Goal: Task Accomplishment & Management: Complete application form

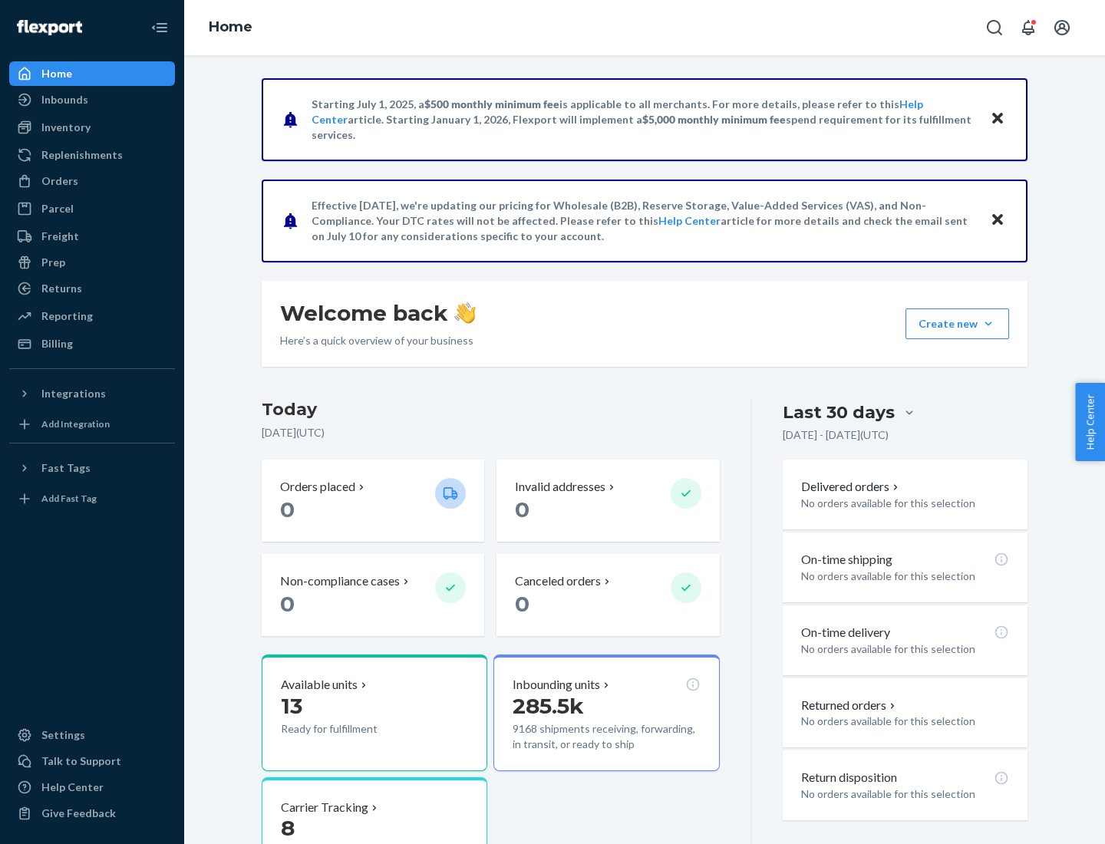
click at [989, 324] on button "Create new Create new inbound Create new order Create new product" at bounding box center [958, 324] width 104 height 31
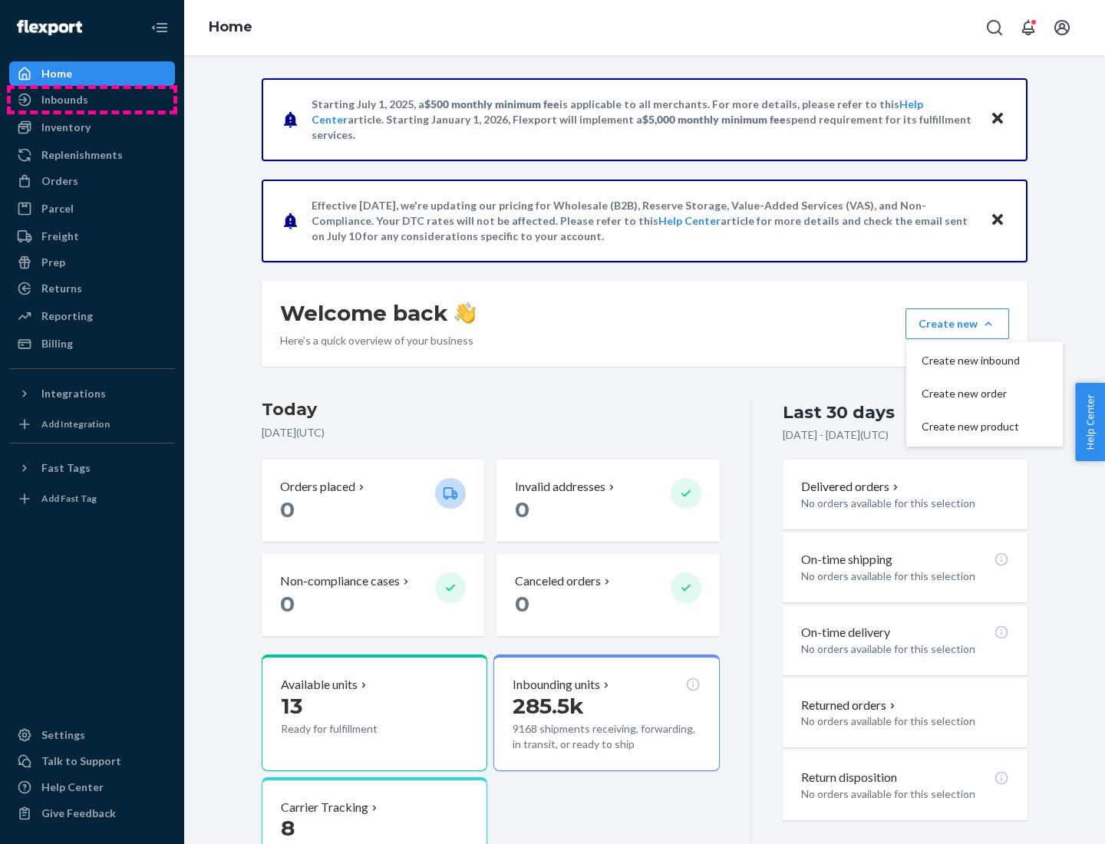
click at [92, 100] on div "Inbounds" at bounding box center [92, 99] width 163 height 21
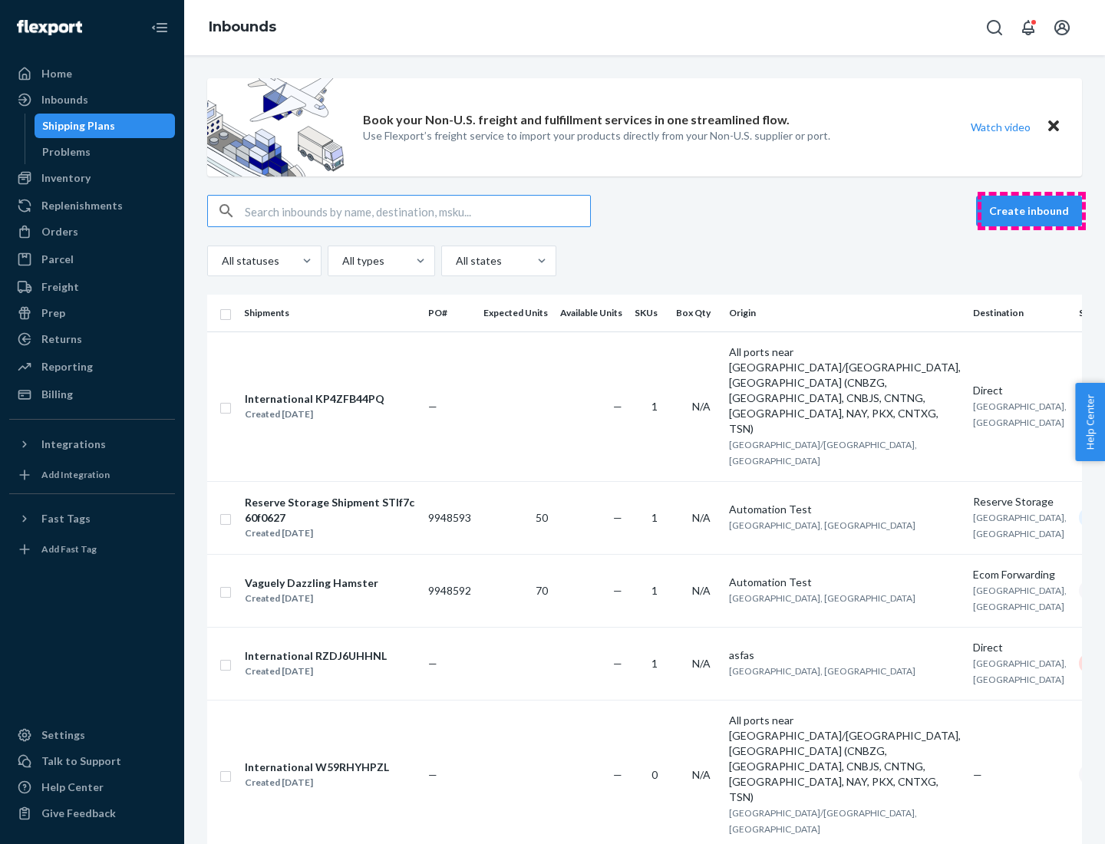
click at [1032, 211] on button "Create inbound" at bounding box center [1029, 211] width 106 height 31
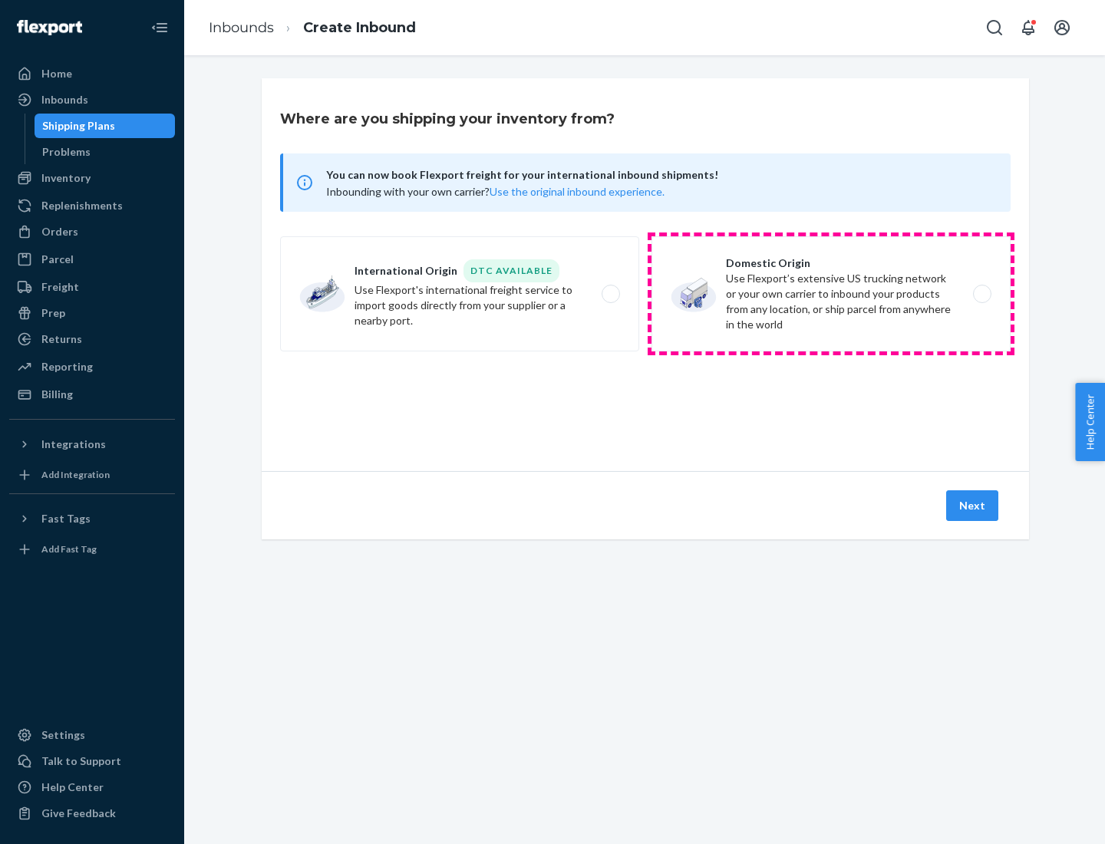
click at [831, 294] on label "Domestic Origin Use Flexport’s extensive US trucking network or your own carrie…" at bounding box center [831, 293] width 359 height 115
click at [982, 294] on input "Domestic Origin Use Flexport’s extensive US trucking network or your own carrie…" at bounding box center [987, 294] width 10 height 10
radio input "true"
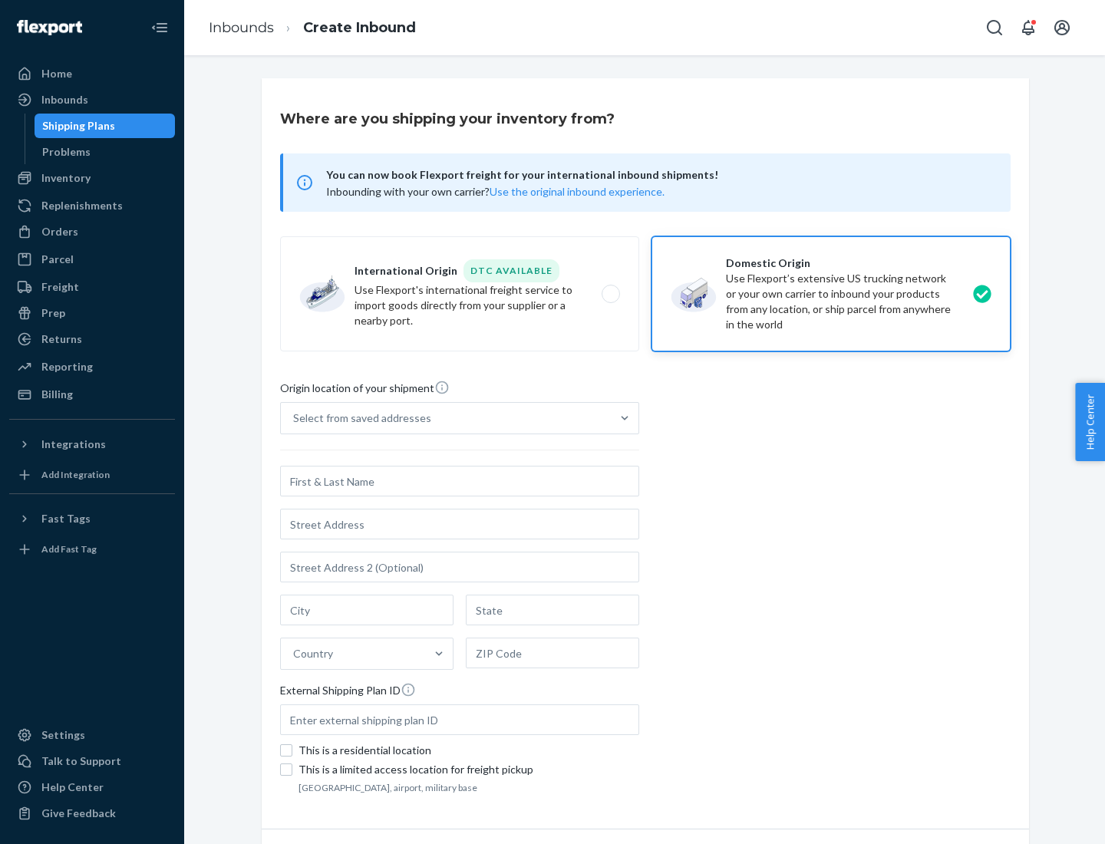
click at [359, 418] on div "Select from saved addresses" at bounding box center [362, 418] width 138 height 15
click at [295, 418] on input "Select from saved addresses" at bounding box center [294, 418] width 2 height 15
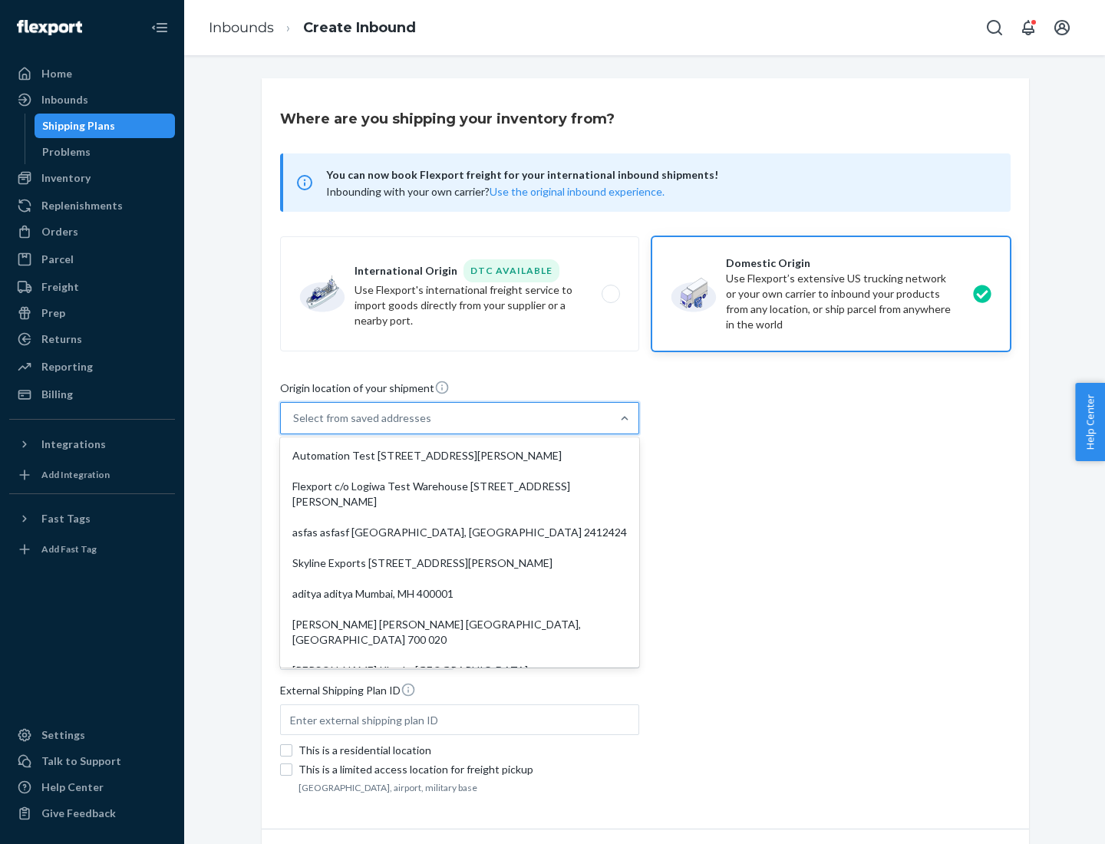
scroll to position [6, 0]
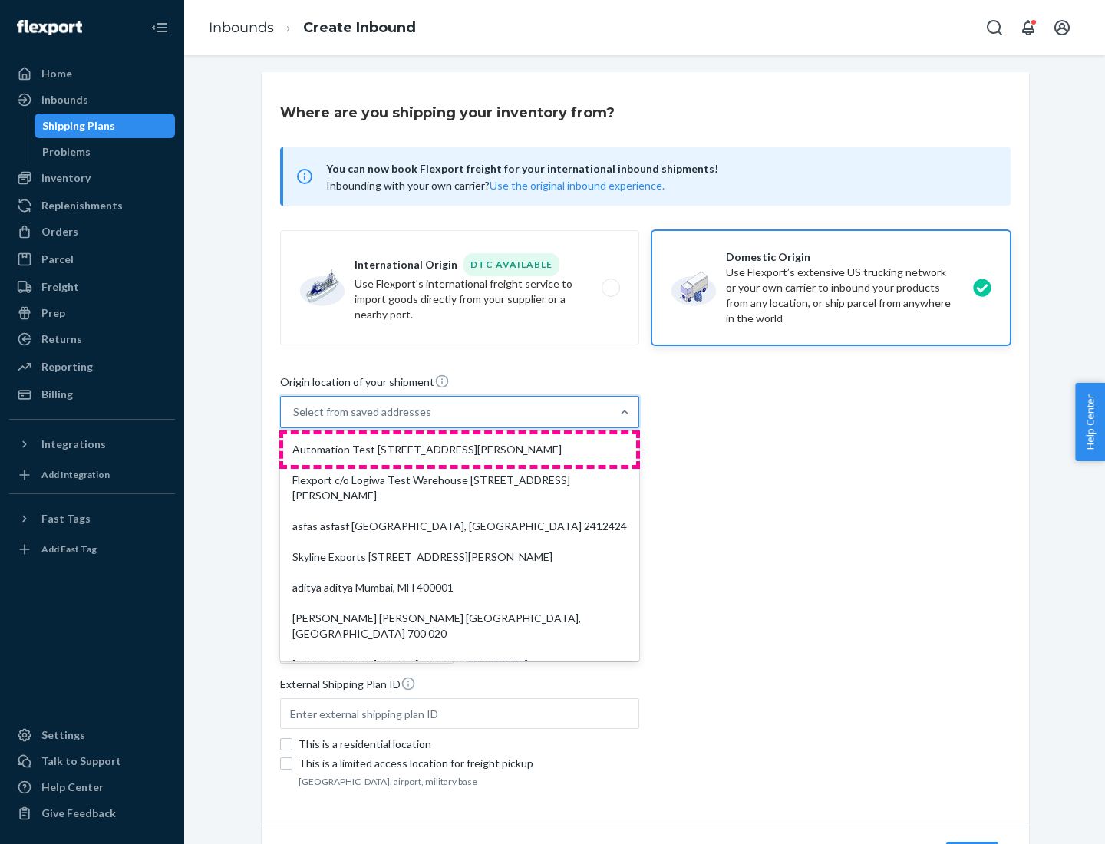
click at [460, 450] on div "Automation Test [STREET_ADDRESS][PERSON_NAME]" at bounding box center [459, 450] width 353 height 31
click at [295, 420] on input "option Automation Test [STREET_ADDRESS][PERSON_NAME]. 9 results available. Use …" at bounding box center [294, 412] width 2 height 15
type input "Automation Test"
type input "9th Floor"
type input "[GEOGRAPHIC_DATA]"
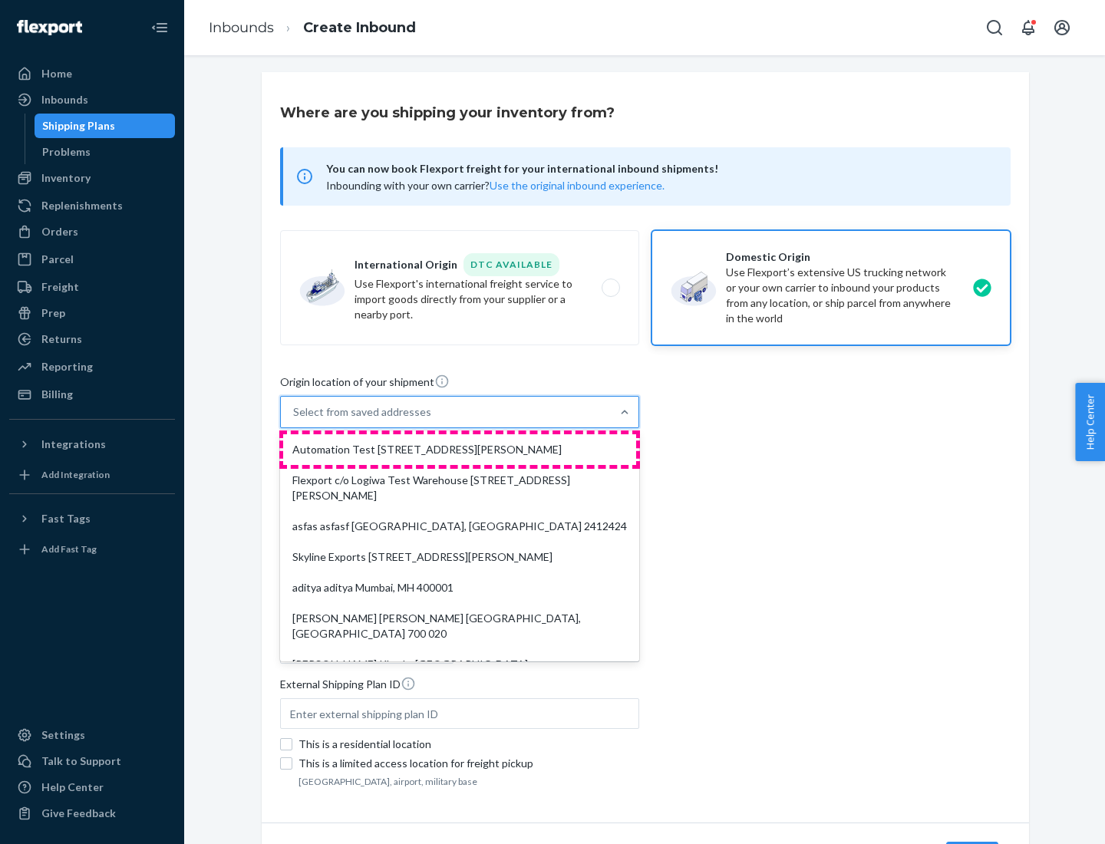
type input "CA"
type input "94104"
type input "[STREET_ADDRESS][PERSON_NAME]"
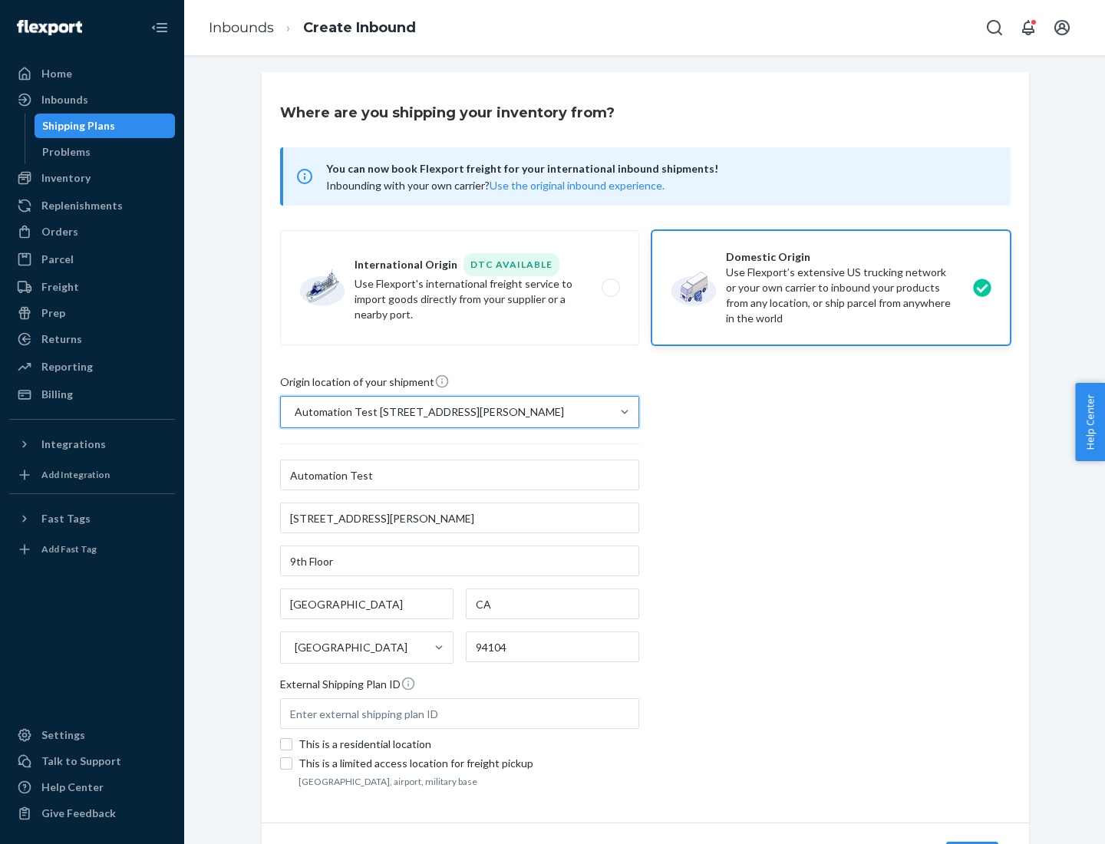
scroll to position [90, 0]
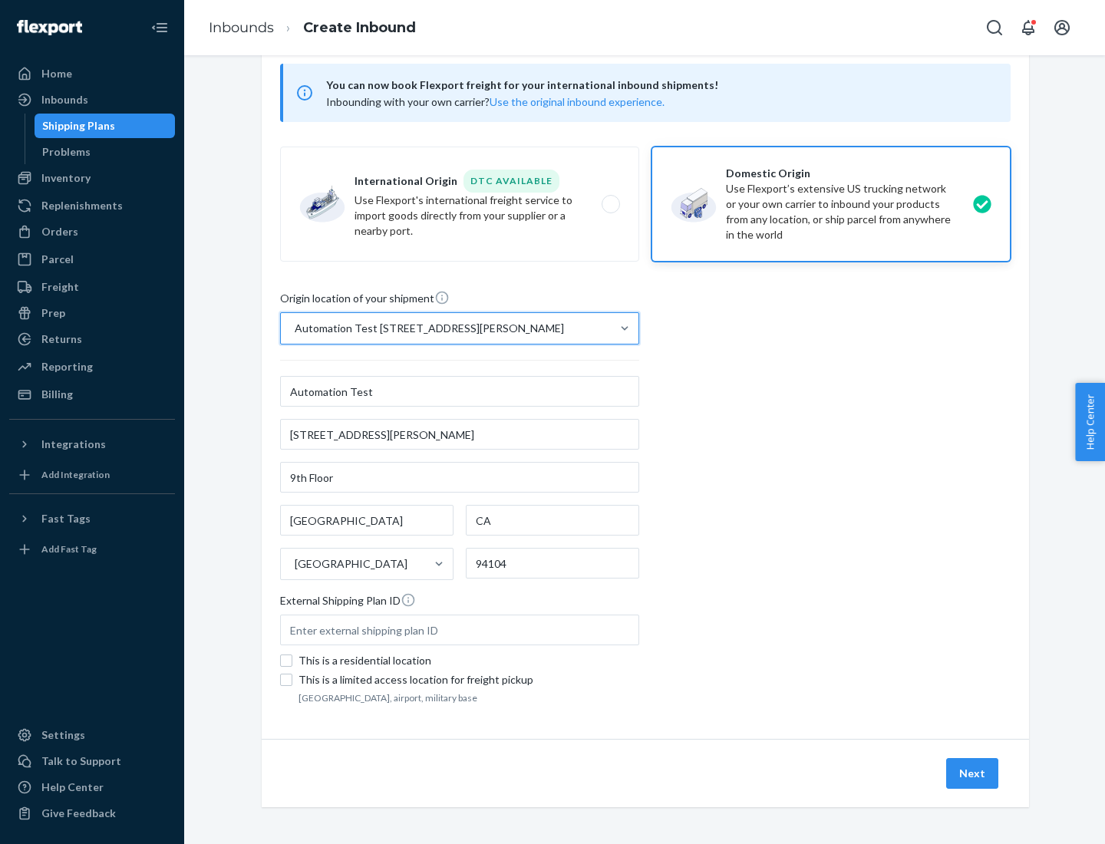
click at [973, 774] on button "Next" at bounding box center [973, 773] width 52 height 31
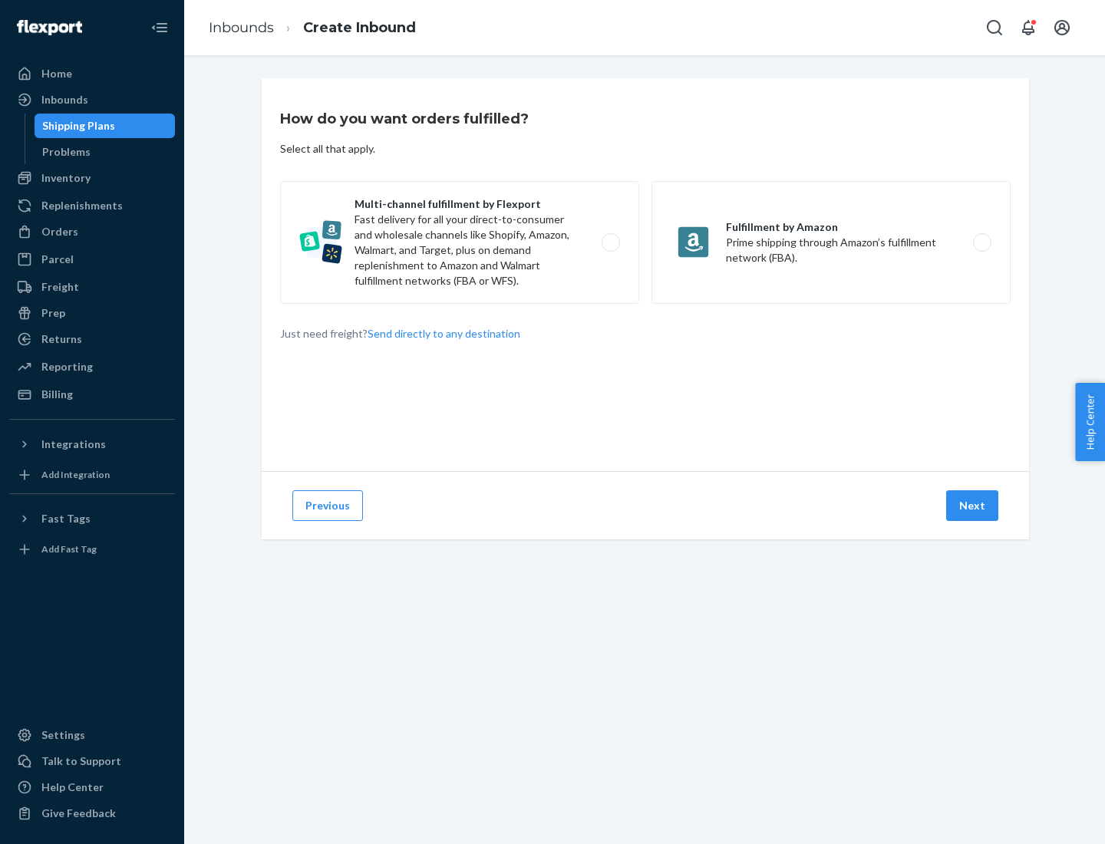
click at [460, 243] on label "Multi-channel fulfillment by Flexport Fast delivery for all your direct-to-cons…" at bounding box center [459, 242] width 359 height 123
click at [610, 243] on input "Multi-channel fulfillment by Flexport Fast delivery for all your direct-to-cons…" at bounding box center [615, 243] width 10 height 10
radio input "true"
click at [973, 506] on button "Next" at bounding box center [973, 506] width 52 height 31
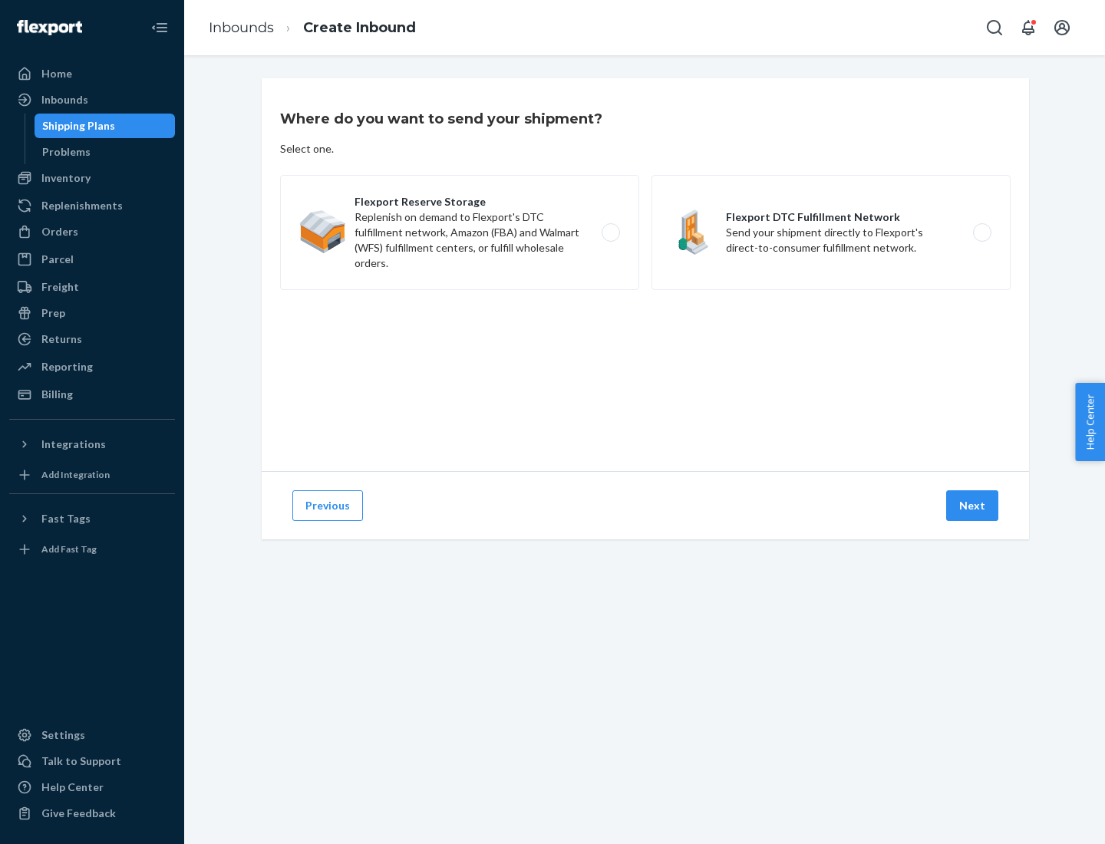
click at [831, 233] on label "Flexport DTC Fulfillment Network Send your shipment directly to Flexport's dire…" at bounding box center [831, 232] width 359 height 115
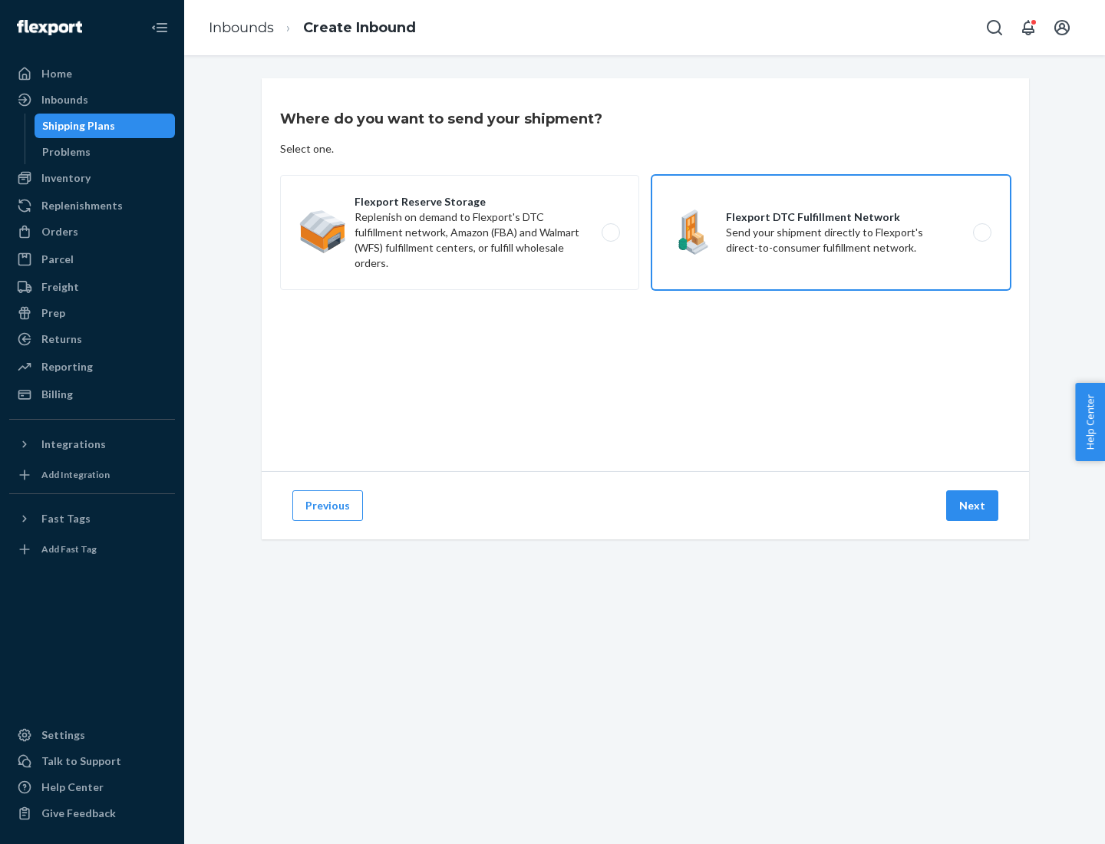
click at [982, 233] on input "Flexport DTC Fulfillment Network Send your shipment directly to Flexport's dire…" at bounding box center [987, 233] width 10 height 10
radio input "true"
click at [973, 506] on button "Next" at bounding box center [973, 506] width 52 height 31
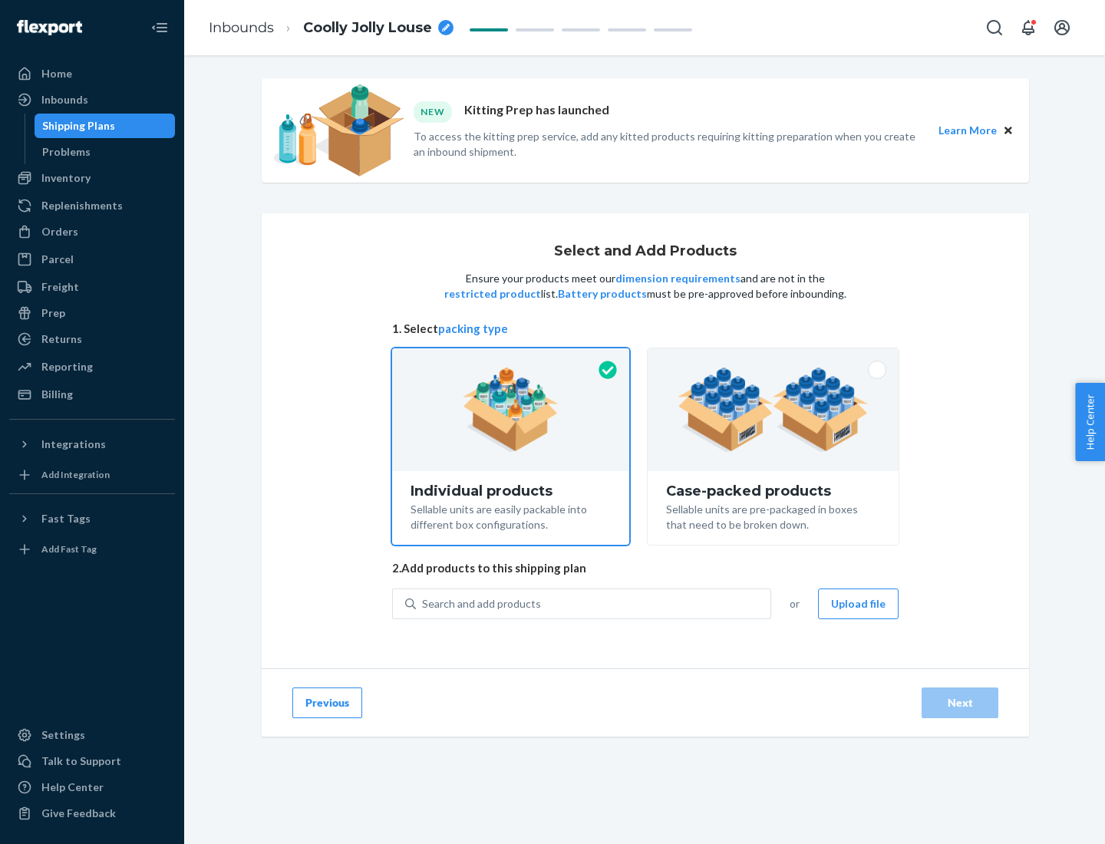
click at [774, 410] on img at bounding box center [773, 410] width 191 height 84
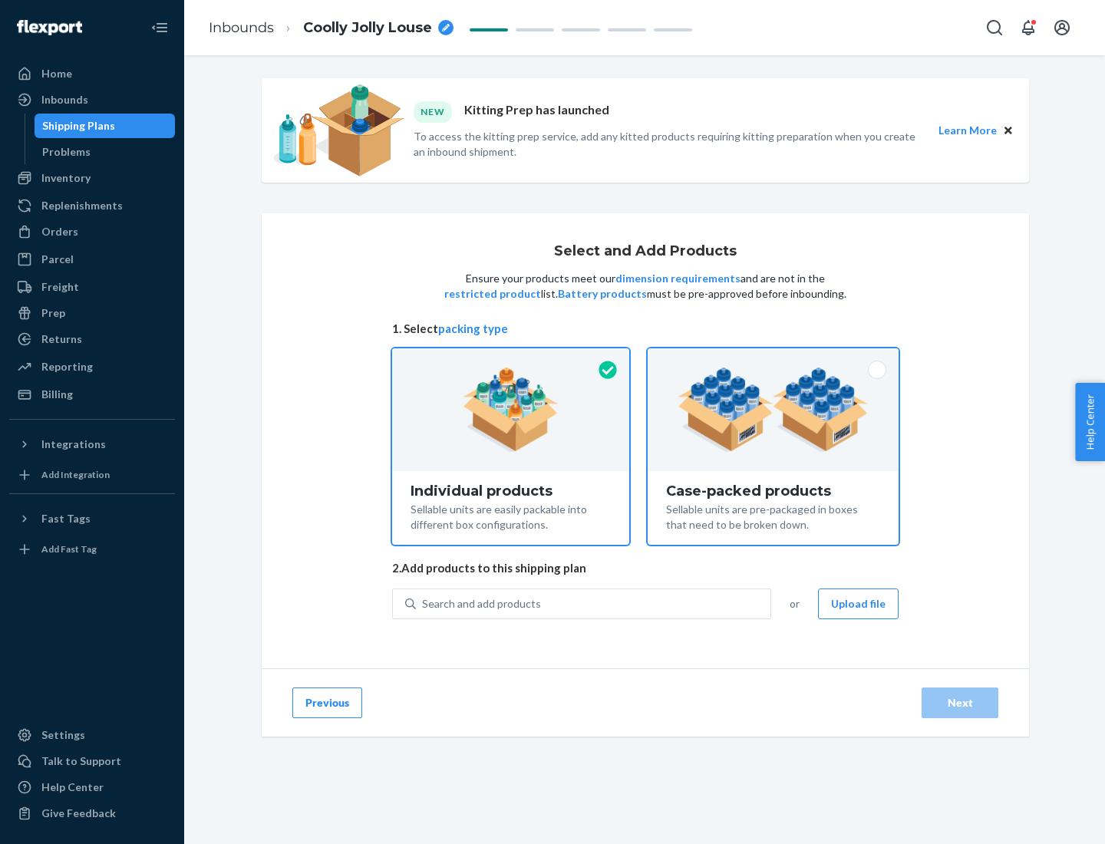
click at [774, 359] on input "Case-packed products Sellable units are pre-packaged in boxes that need to be b…" at bounding box center [773, 354] width 10 height 10
radio input "true"
radio input "false"
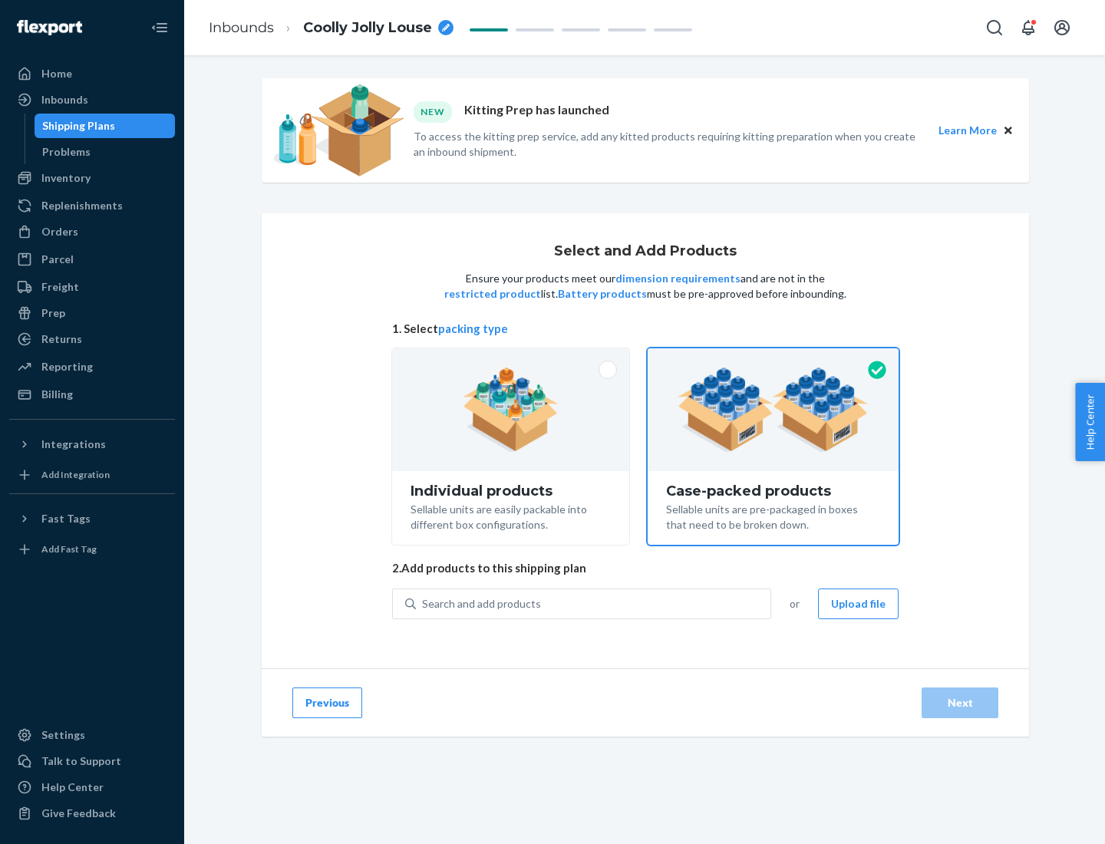
click at [594, 603] on div "Search and add products" at bounding box center [593, 604] width 355 height 28
click at [424, 603] on input "Search and add products" at bounding box center [423, 603] width 2 height 15
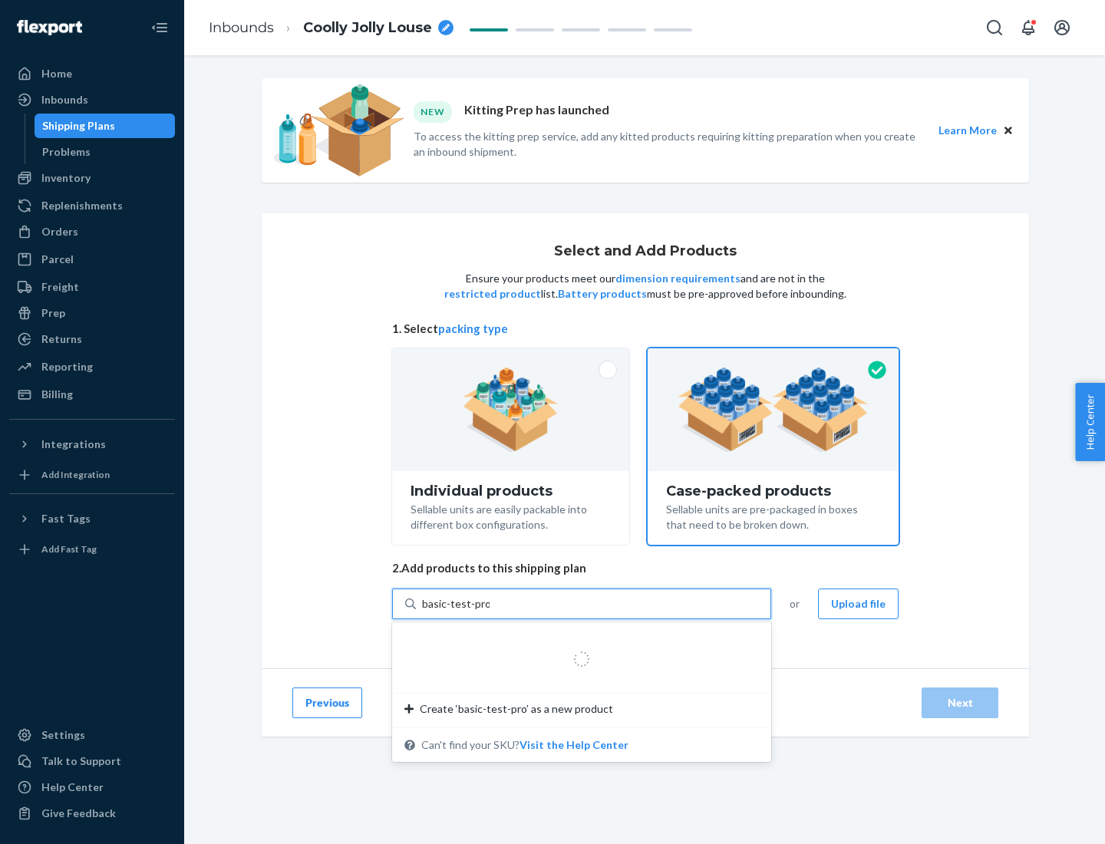
type input "basic-test-product-1"
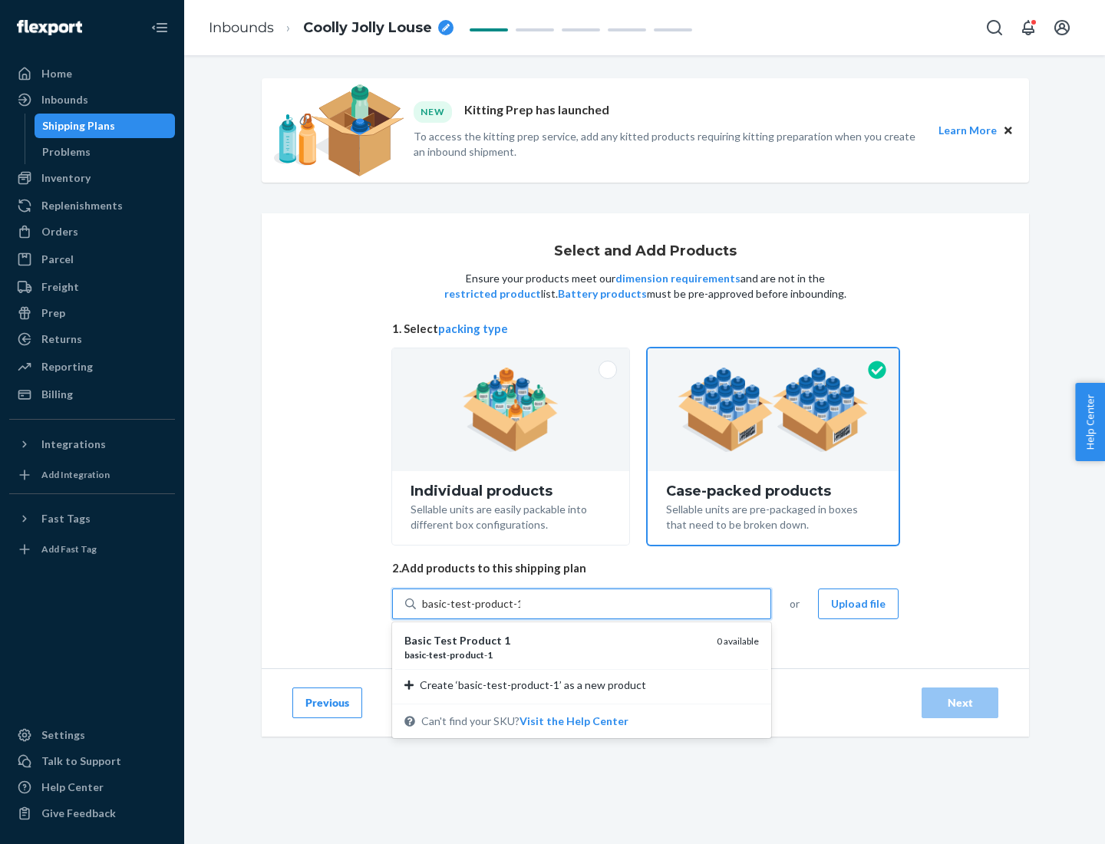
click at [555, 655] on div "basic - test - product - 1" at bounding box center [555, 655] width 300 height 13
click at [520, 612] on input "basic-test-product-1" at bounding box center [471, 603] width 98 height 15
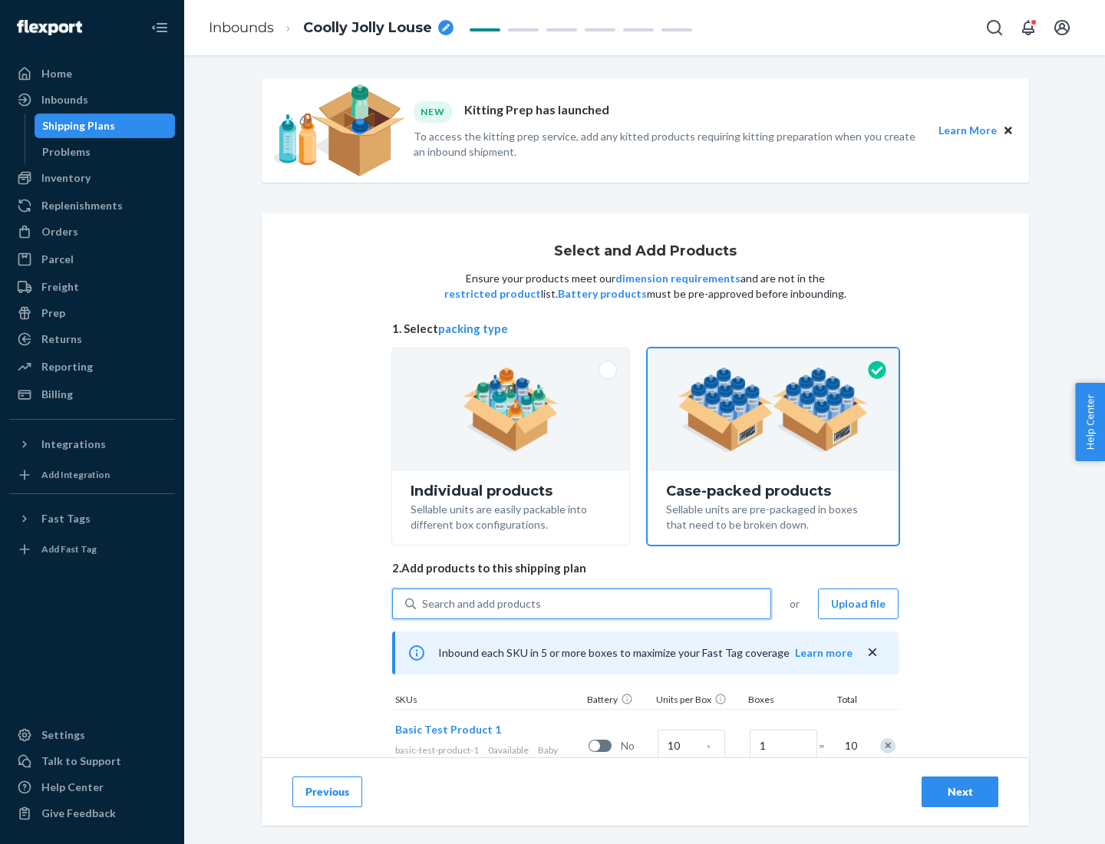
scroll to position [55, 0]
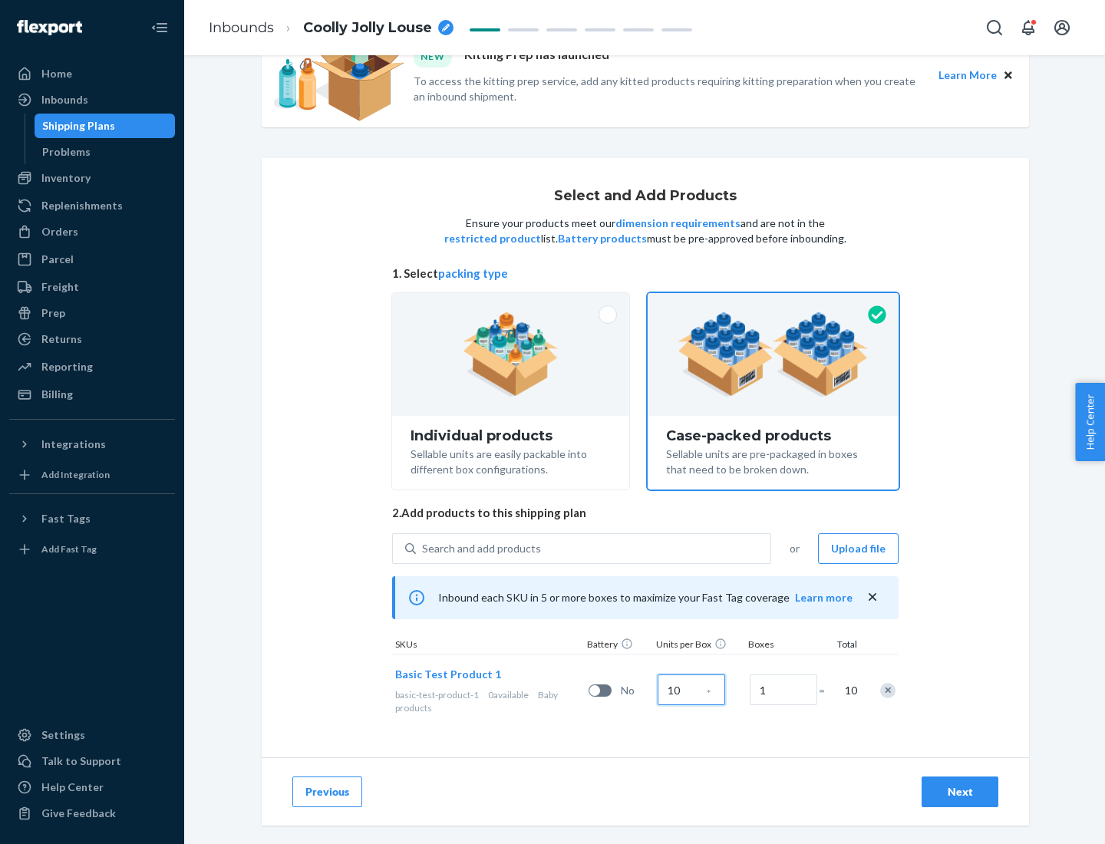
type input "10"
type input "7"
click at [960, 792] on div "Next" at bounding box center [960, 792] width 51 height 15
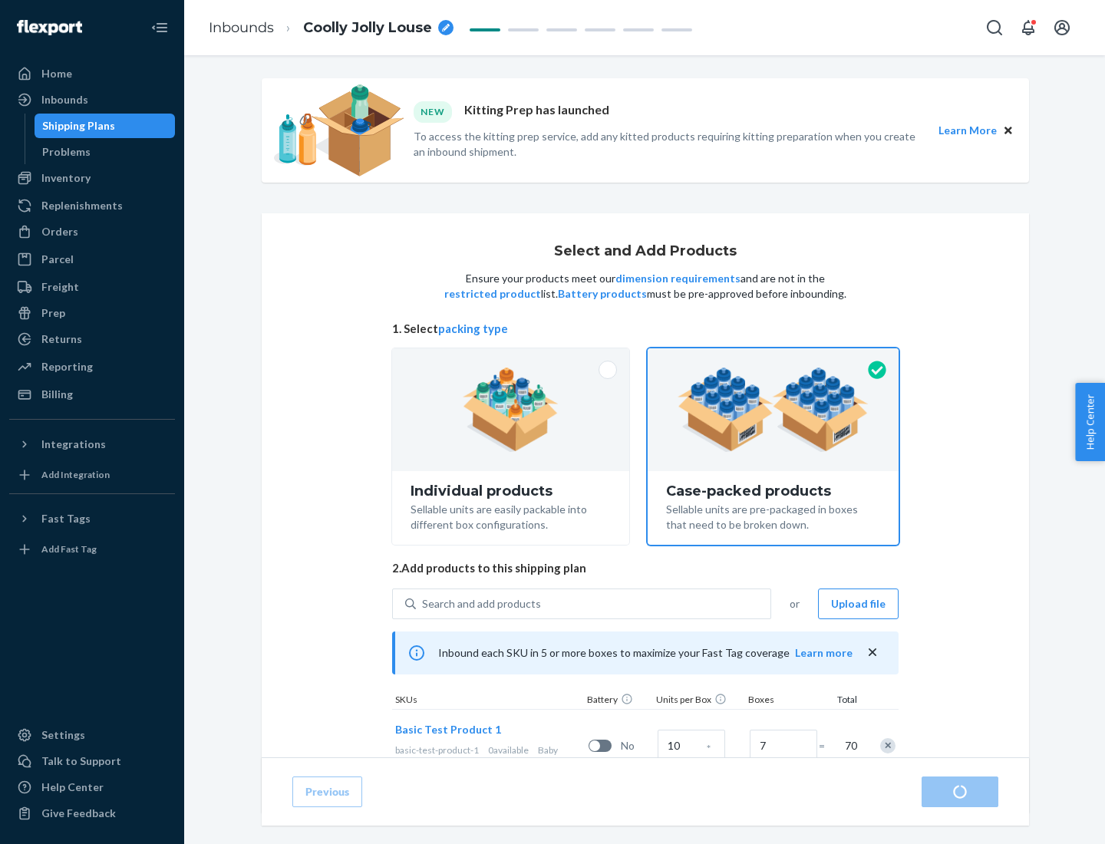
radio input "true"
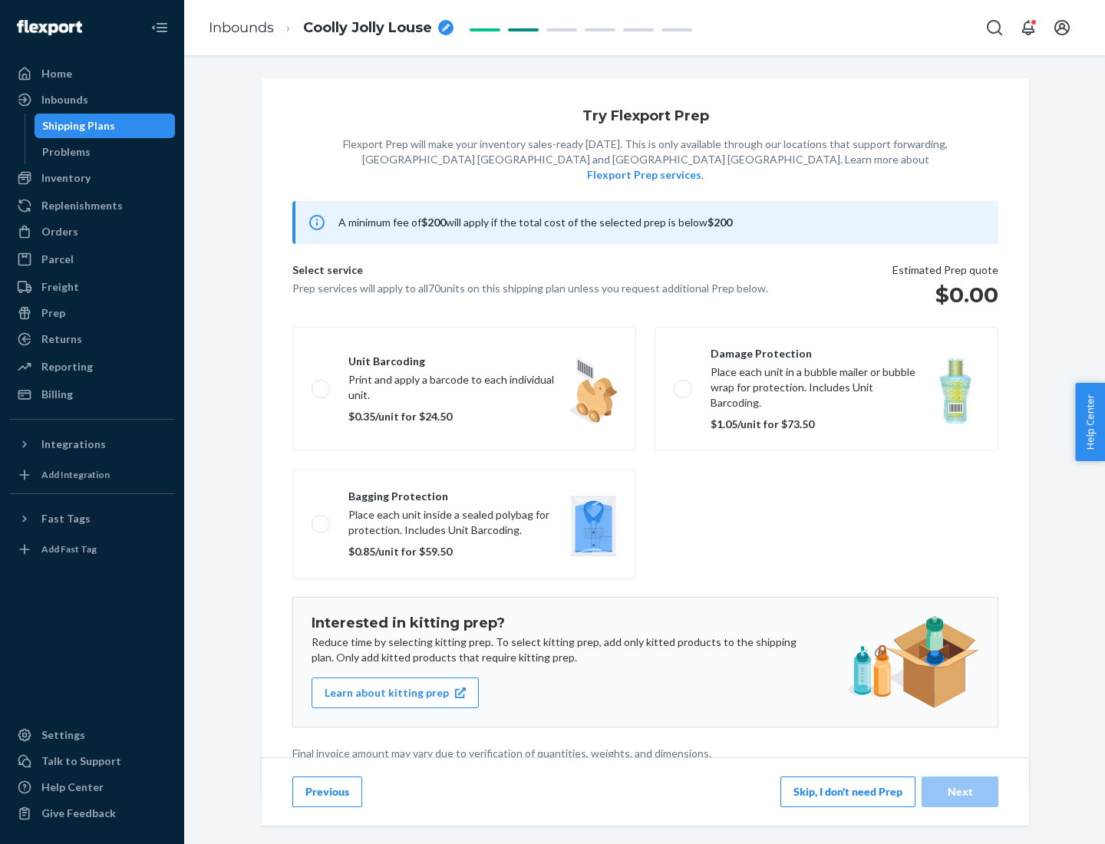
scroll to position [4, 0]
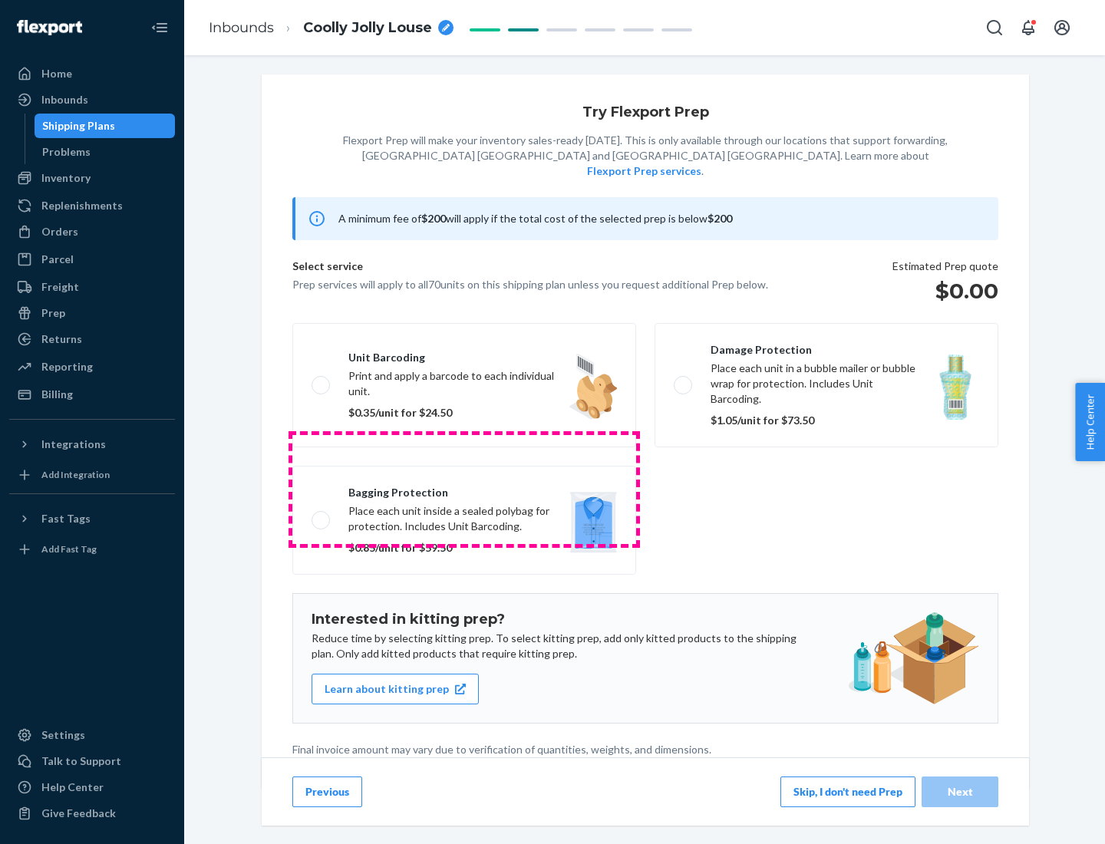
click at [464, 489] on label "Bagging protection Place each unit inside a sealed polybag for protection. Incl…" at bounding box center [464, 520] width 344 height 109
click at [322, 515] on input "Bagging protection Place each unit inside a sealed polybag for protection. Incl…" at bounding box center [317, 520] width 10 height 10
checkbox input "true"
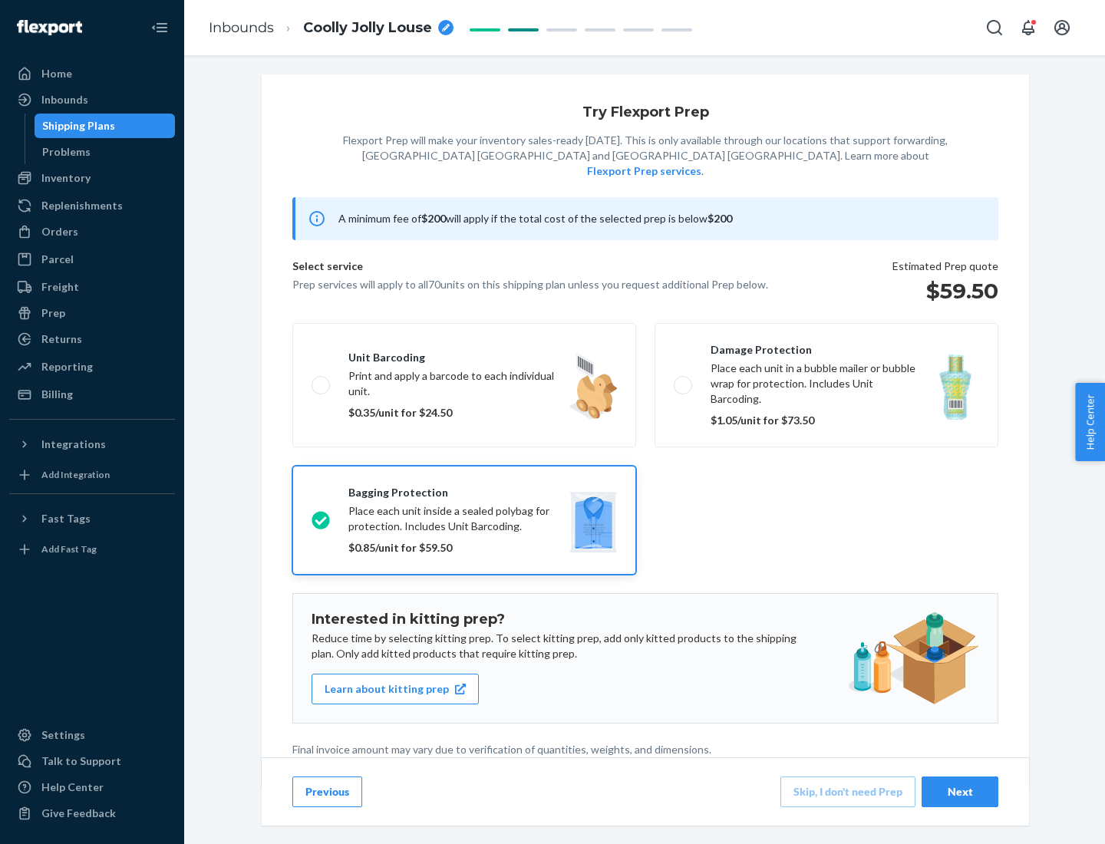
click at [960, 791] on div "Next" at bounding box center [960, 792] width 51 height 15
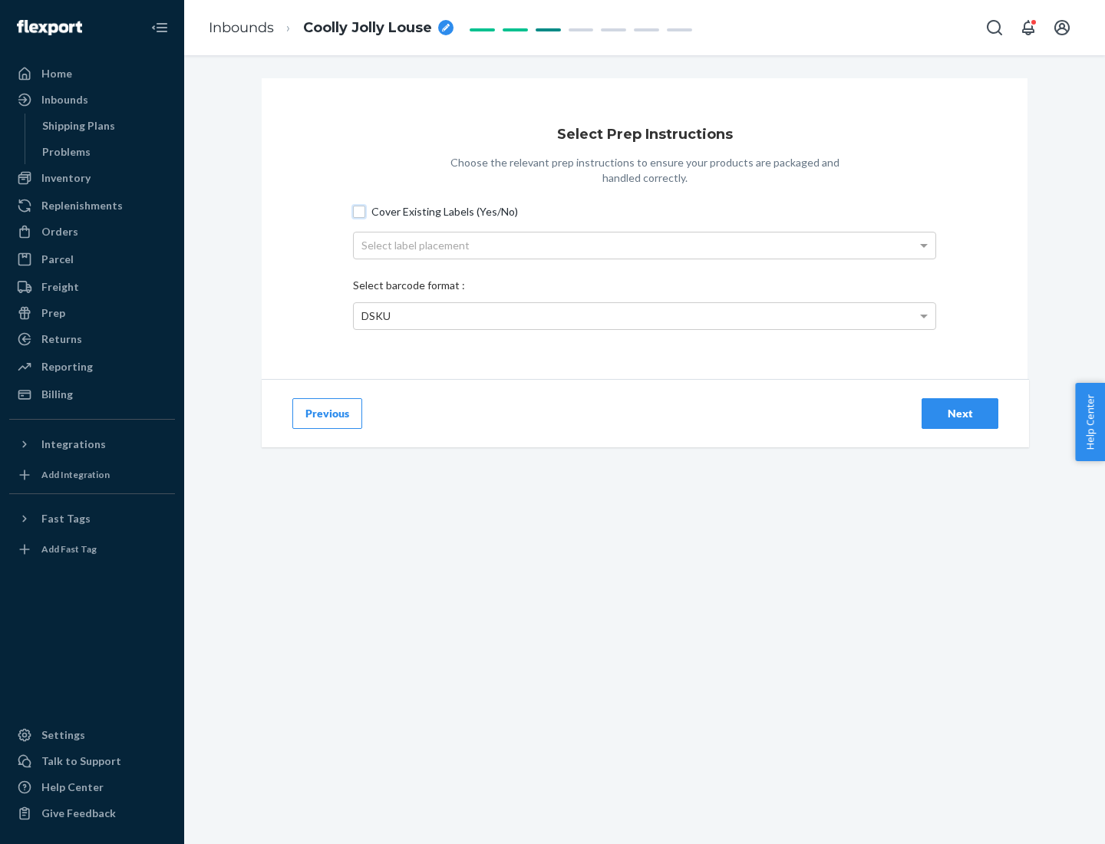
click at [359, 211] on input "Cover Existing Labels (Yes/No)" at bounding box center [359, 212] width 12 height 12
checkbox input "true"
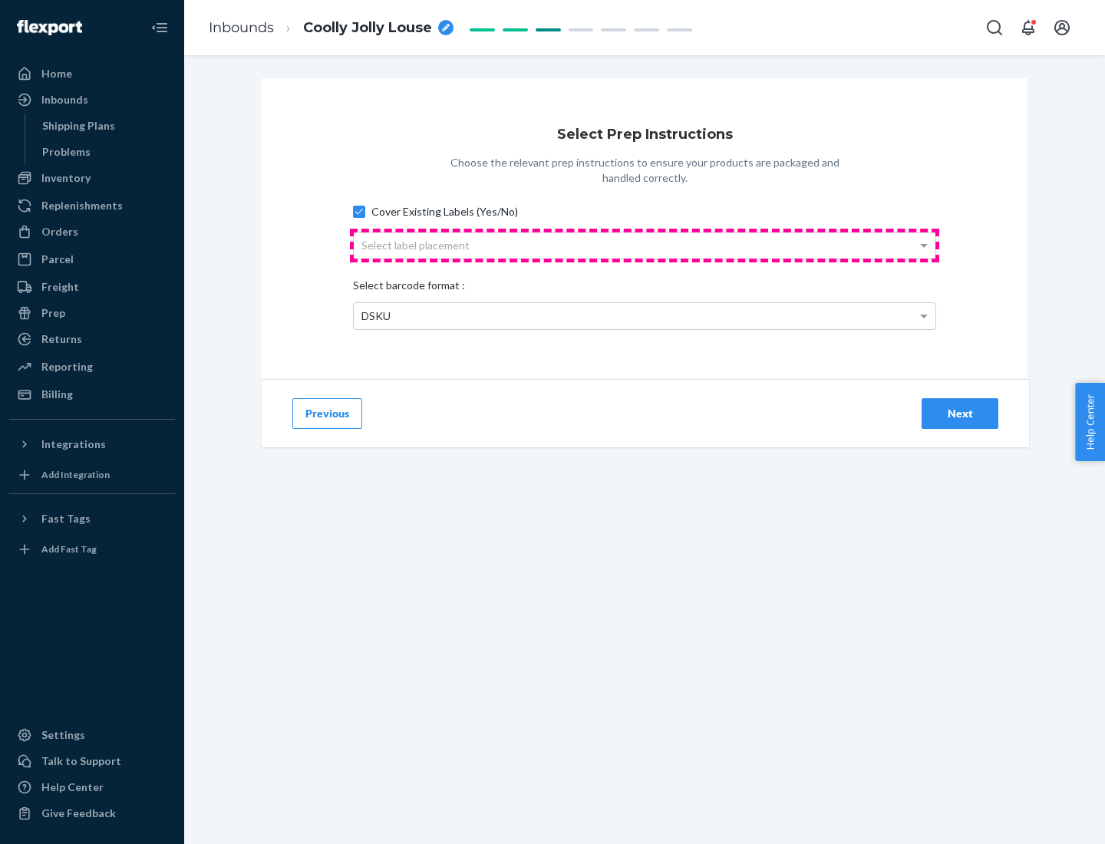
click at [645, 245] on div "Select label placement" at bounding box center [645, 246] width 582 height 26
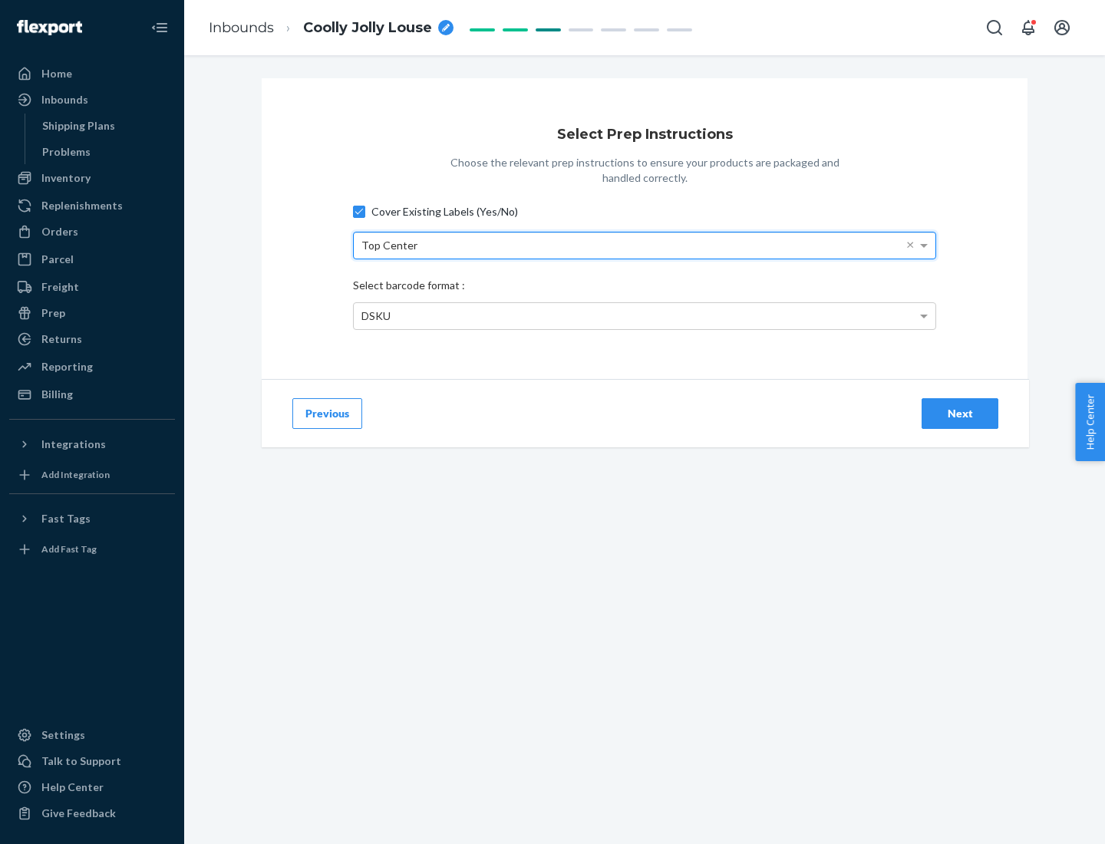
click at [645, 316] on div "DSKU" at bounding box center [645, 316] width 582 height 26
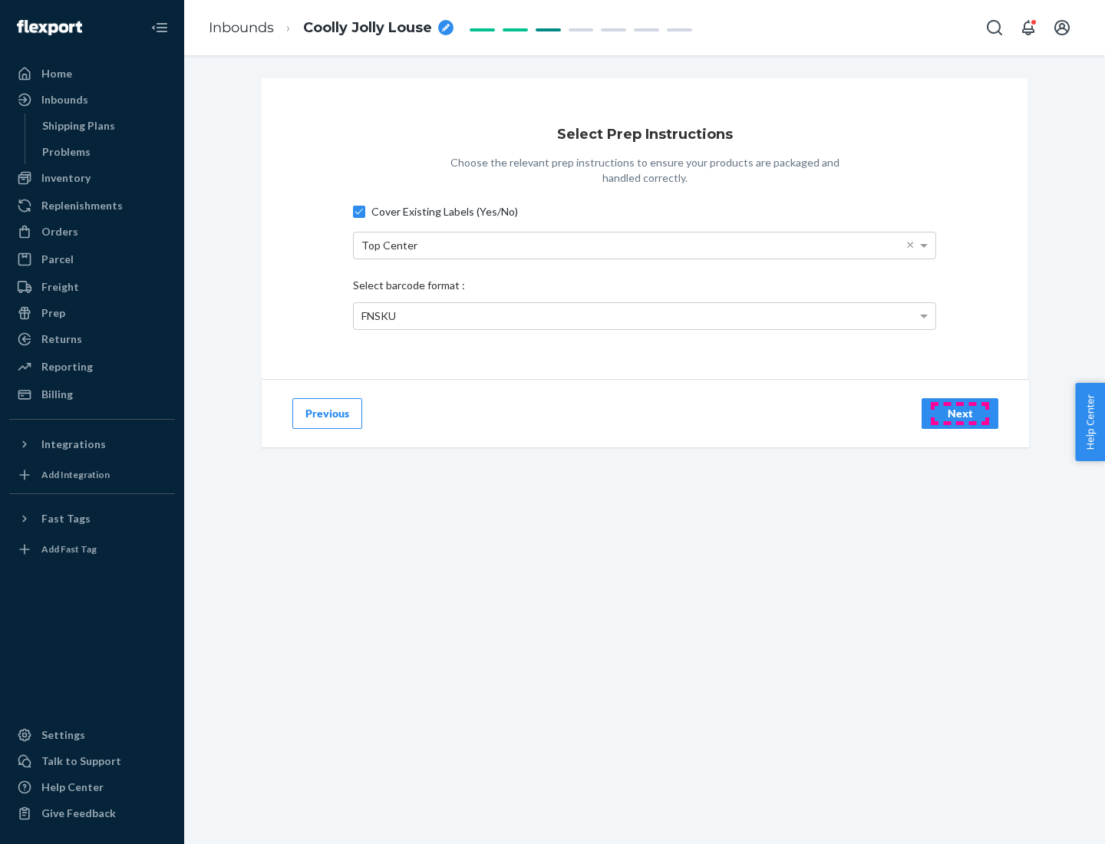
click at [960, 413] on div "Next" at bounding box center [960, 413] width 51 height 15
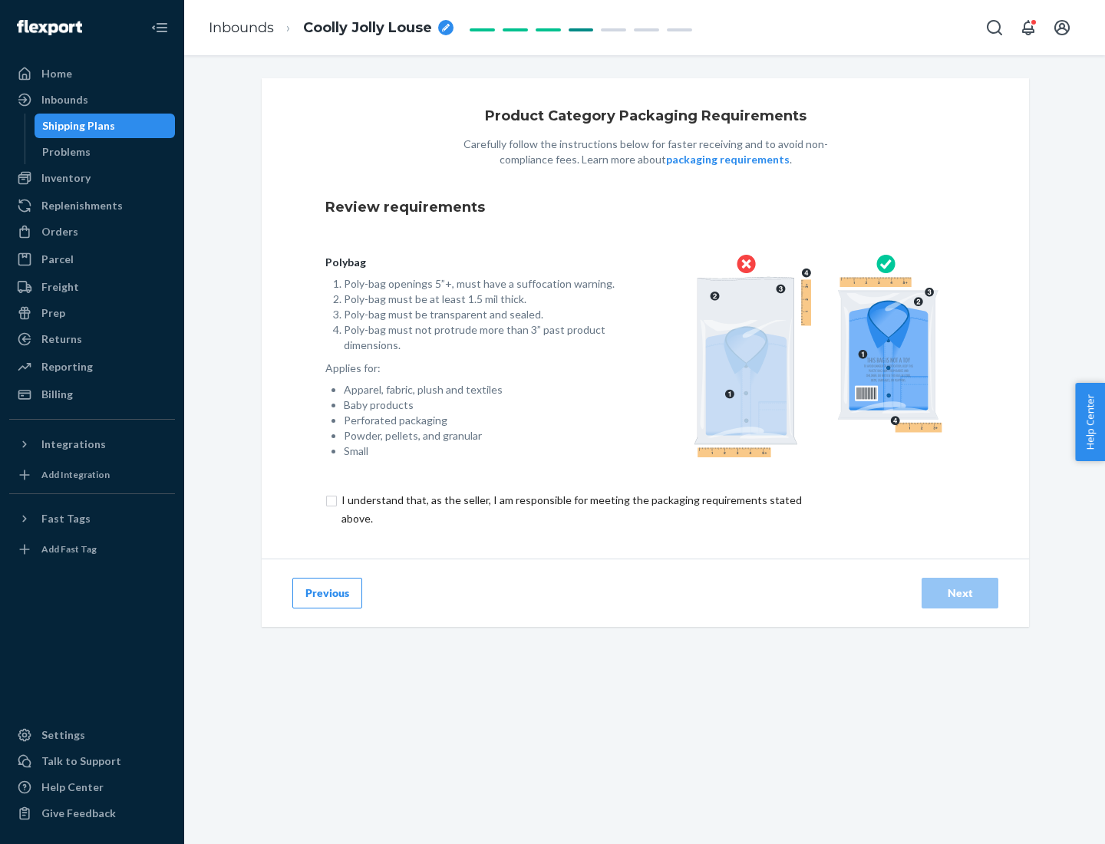
click at [570, 509] on input "checkbox" at bounding box center [580, 509] width 511 height 37
checkbox input "true"
click at [960, 593] on div "Next" at bounding box center [960, 593] width 51 height 15
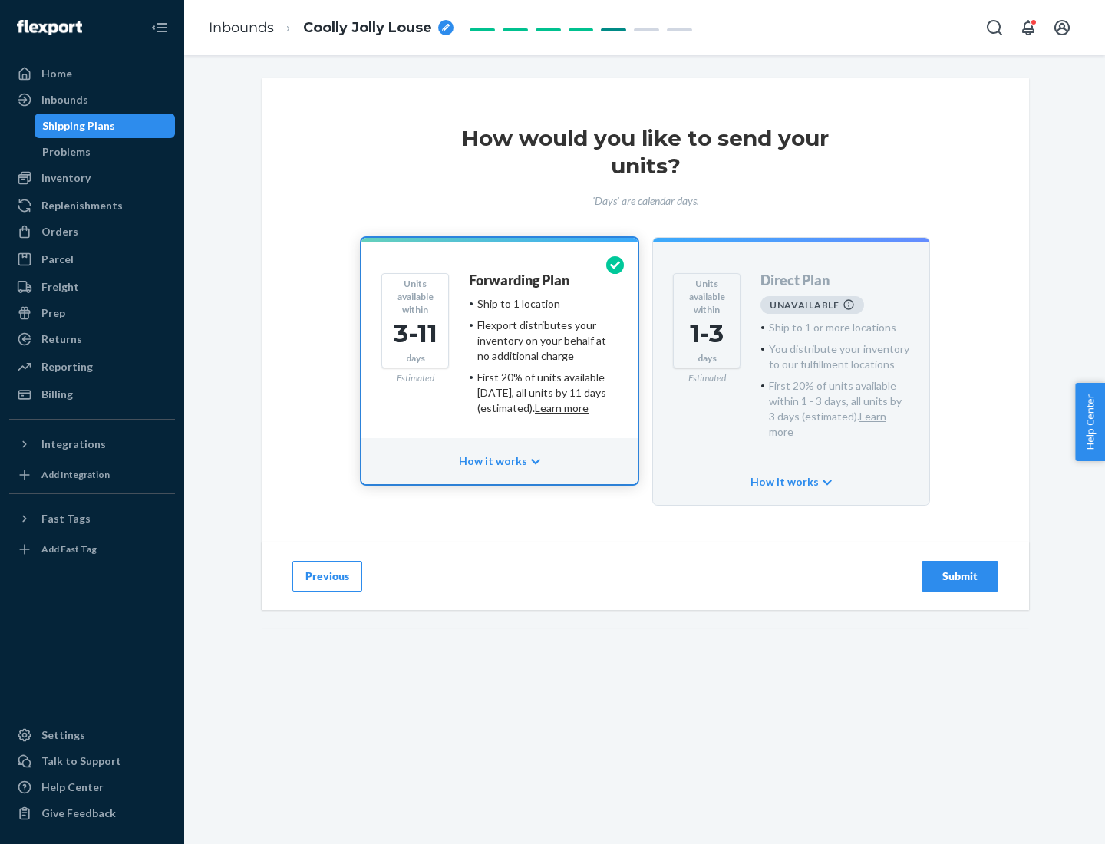
click at [520, 280] on h4 "Forwarding Plan" at bounding box center [519, 280] width 101 height 15
click at [960, 569] on div "Submit" at bounding box center [960, 576] width 51 height 15
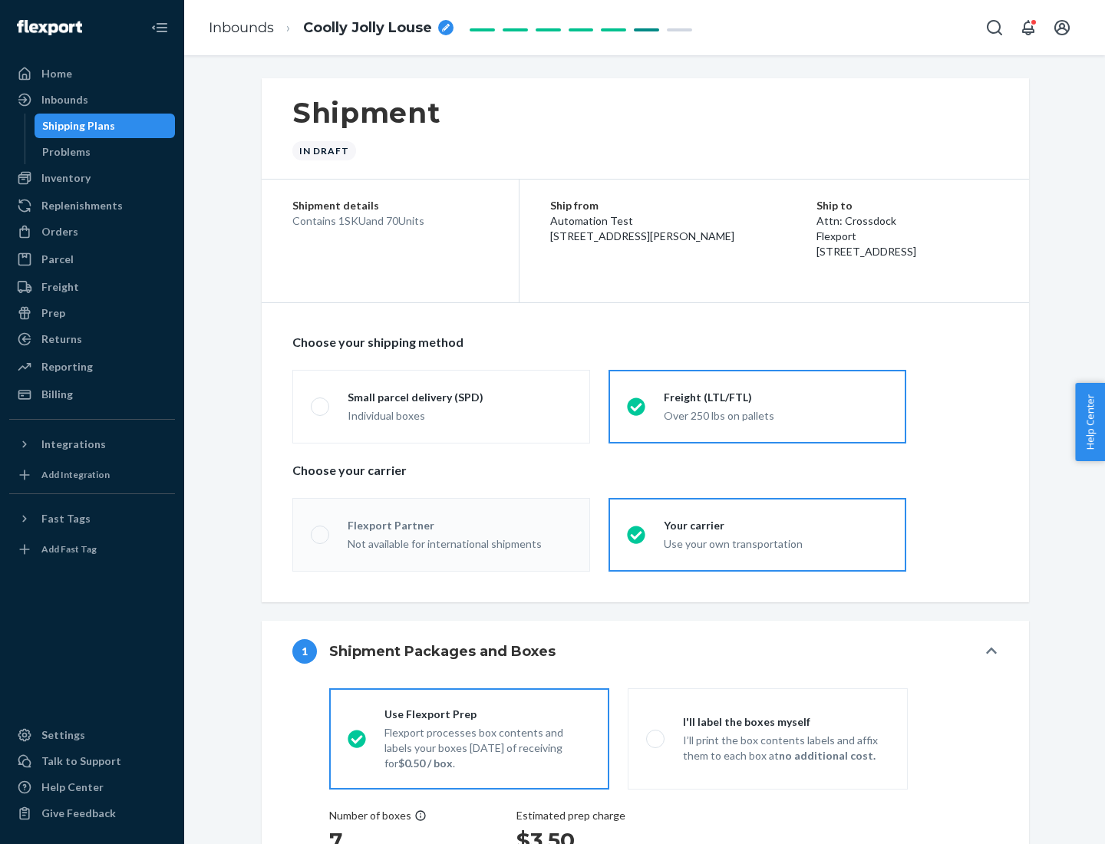
radio input "true"
radio input "false"
radio input "true"
radio input "false"
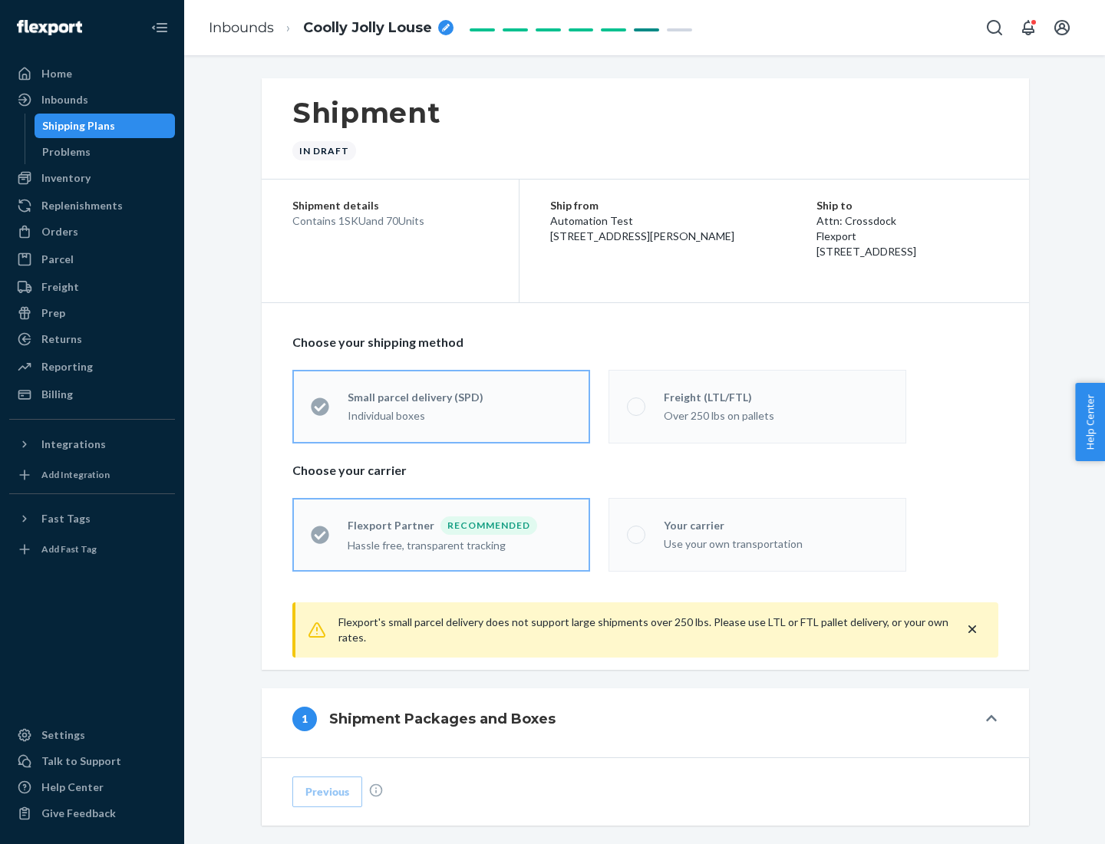
click at [758, 406] on div "Over 250 lbs on pallets" at bounding box center [776, 414] width 224 height 18
click at [637, 406] on input "Freight (LTL/FTL) Over 250 lbs on pallets" at bounding box center [632, 406] width 10 height 10
radio input "true"
radio input "false"
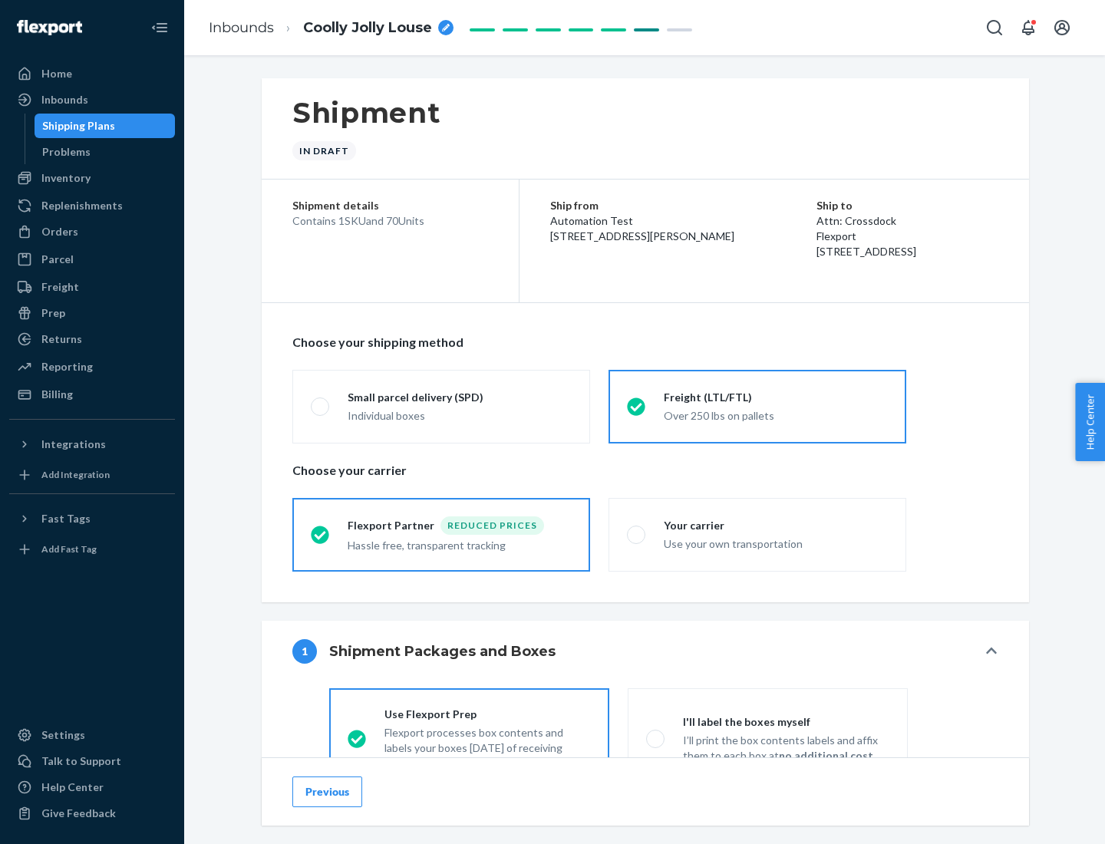
scroll to position [85, 0]
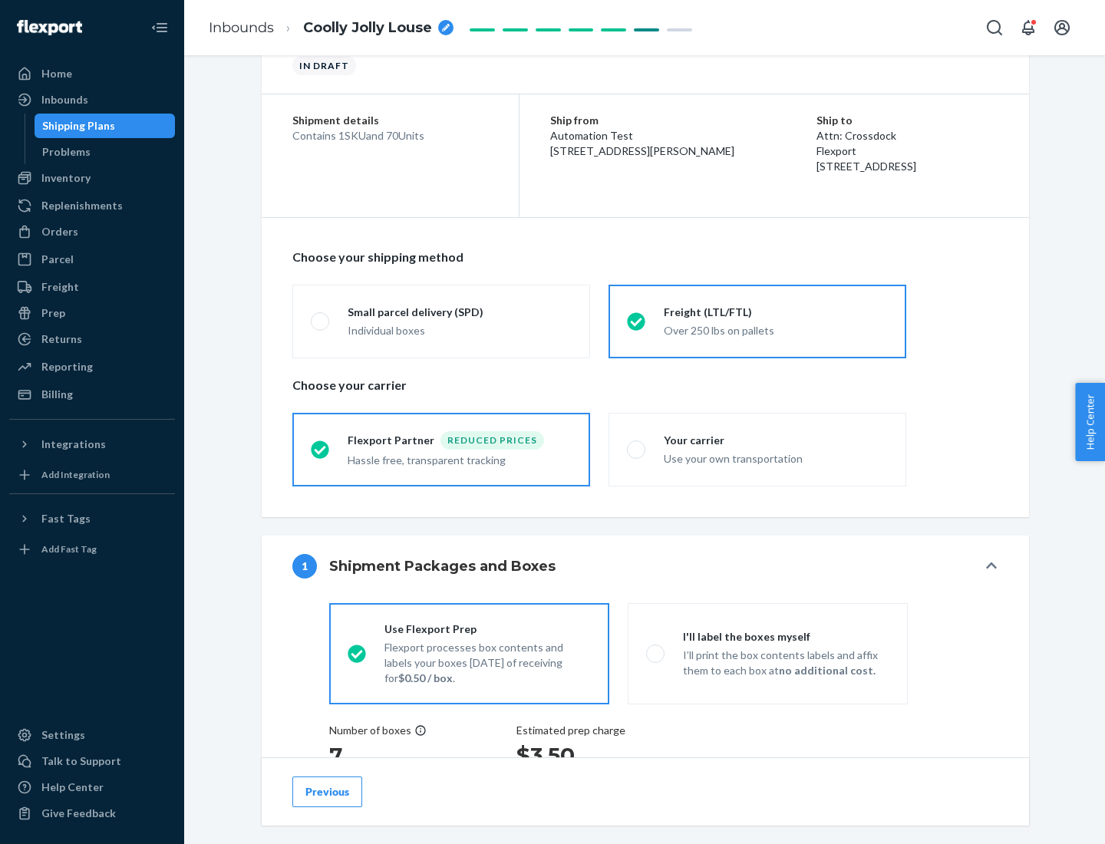
click at [441, 450] on div "Hassle free, transparent tracking" at bounding box center [460, 459] width 224 height 18
click at [321, 449] on input "Flexport Partner Reduced prices Hassle free, transparent tracking" at bounding box center [316, 449] width 10 height 10
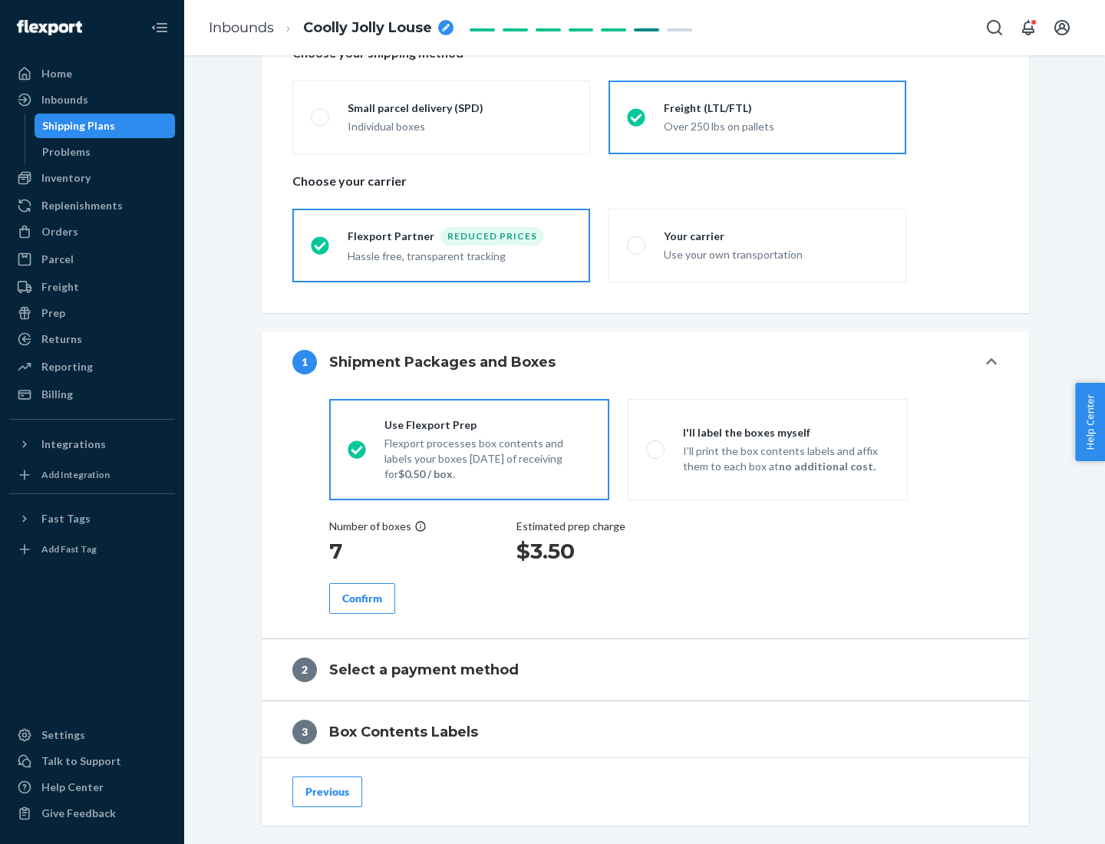
click at [768, 449] on p "I’ll print the box contents labels and affix them to each box at no additional …" at bounding box center [786, 459] width 207 height 31
click at [656, 449] on input "I'll label the boxes myself I’ll print the box contents labels and affix them t…" at bounding box center [651, 449] width 10 height 10
radio input "true"
radio input "false"
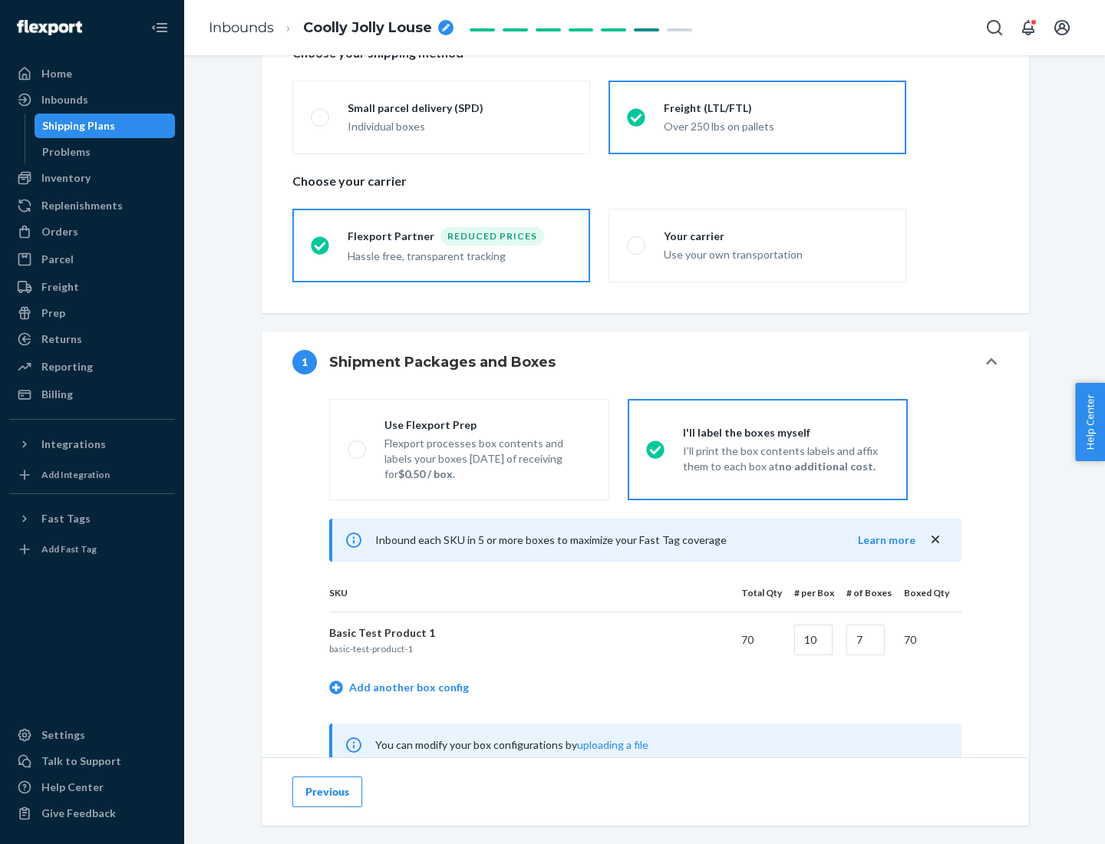
scroll to position [480, 0]
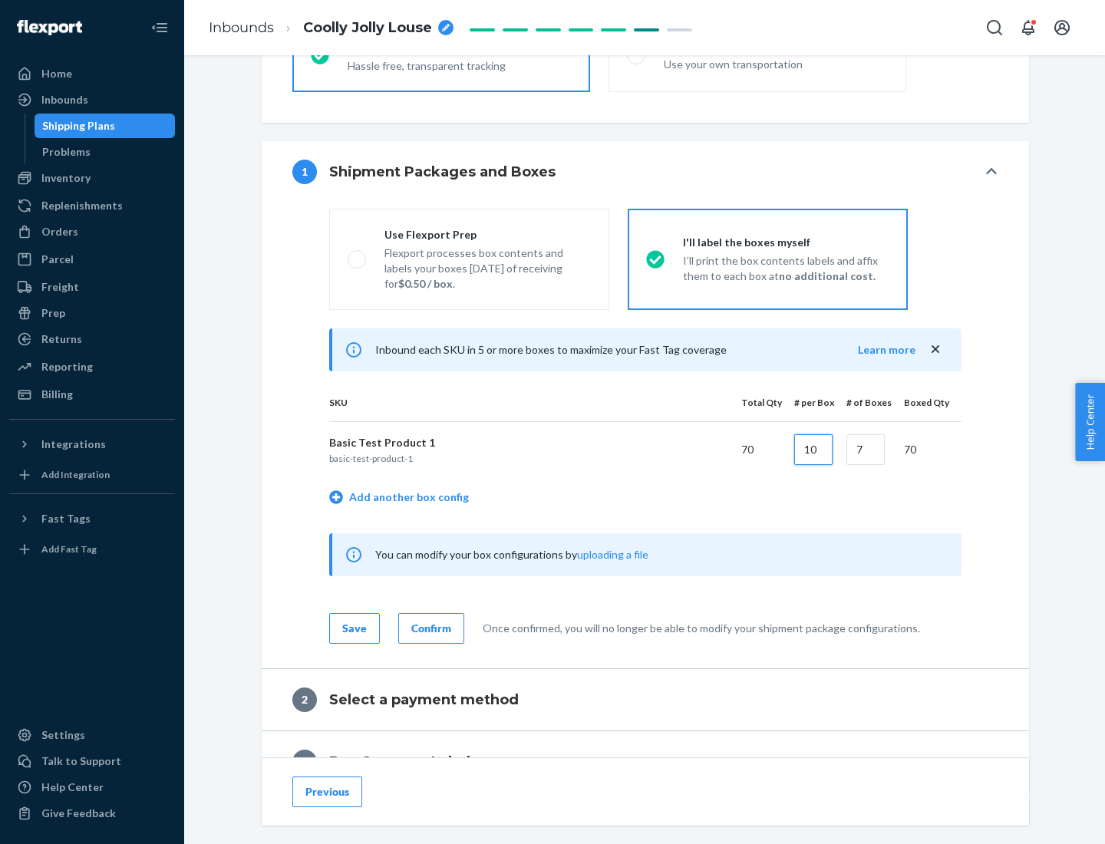
type input "10"
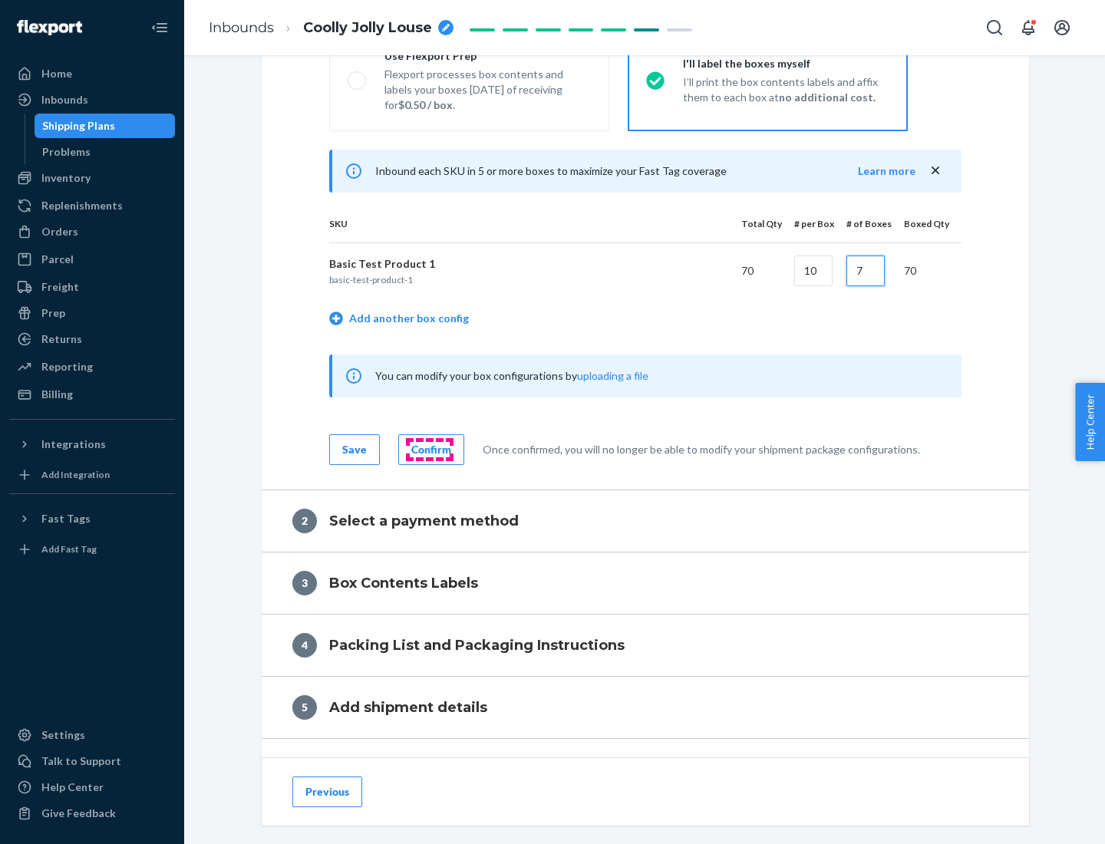
type input "7"
click at [429, 449] on div "Confirm" at bounding box center [431, 449] width 40 height 15
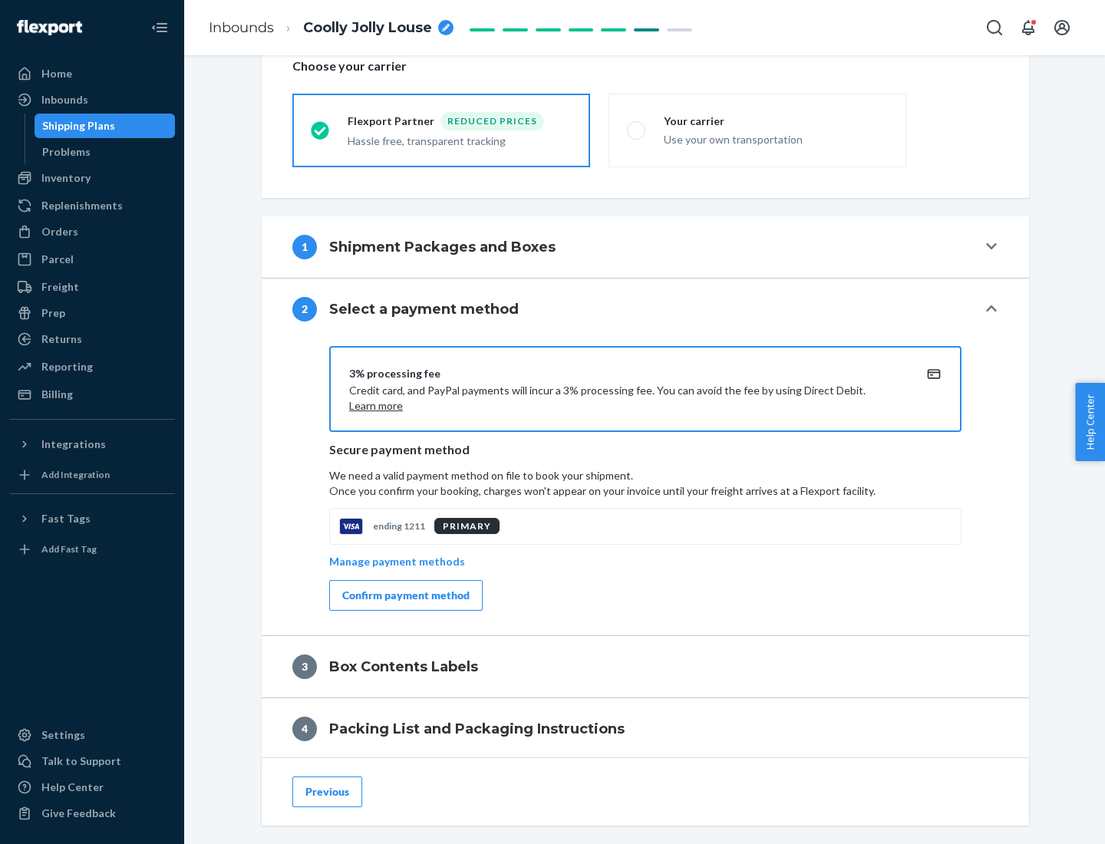
scroll to position [550, 0]
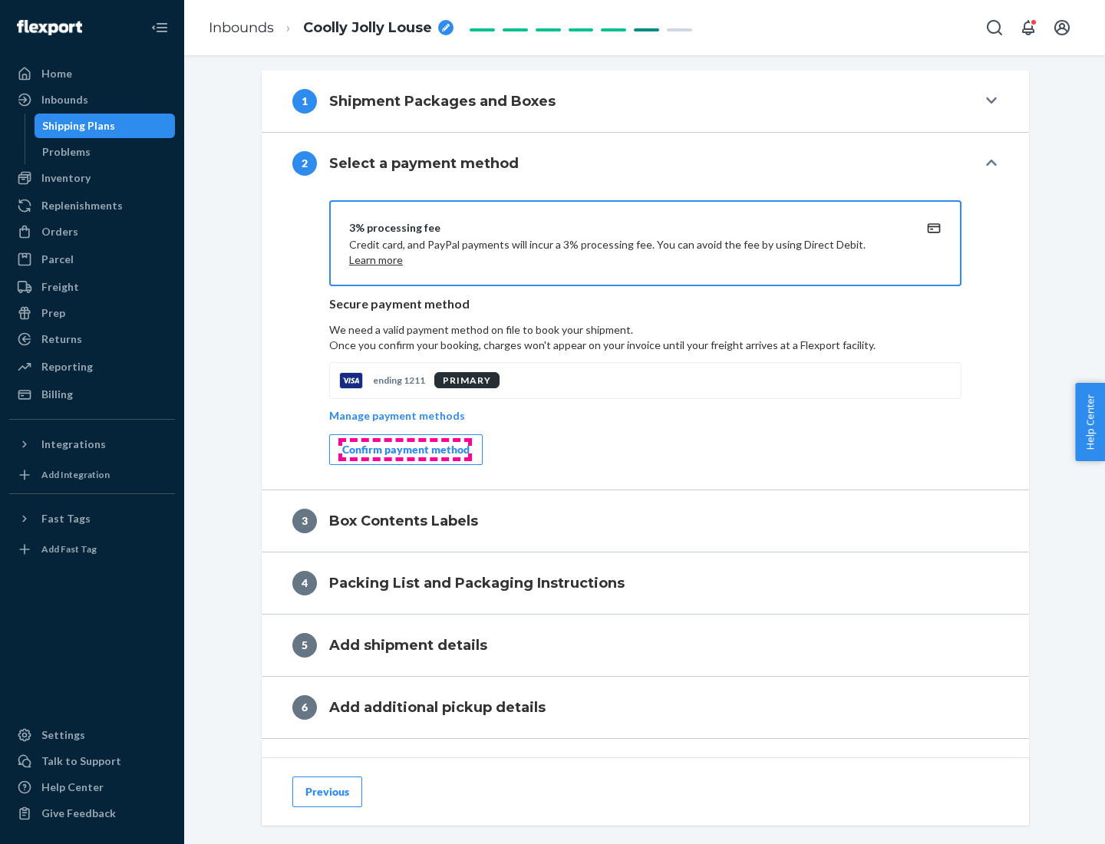
click at [405, 450] on div "Confirm payment method" at bounding box center [405, 449] width 127 height 15
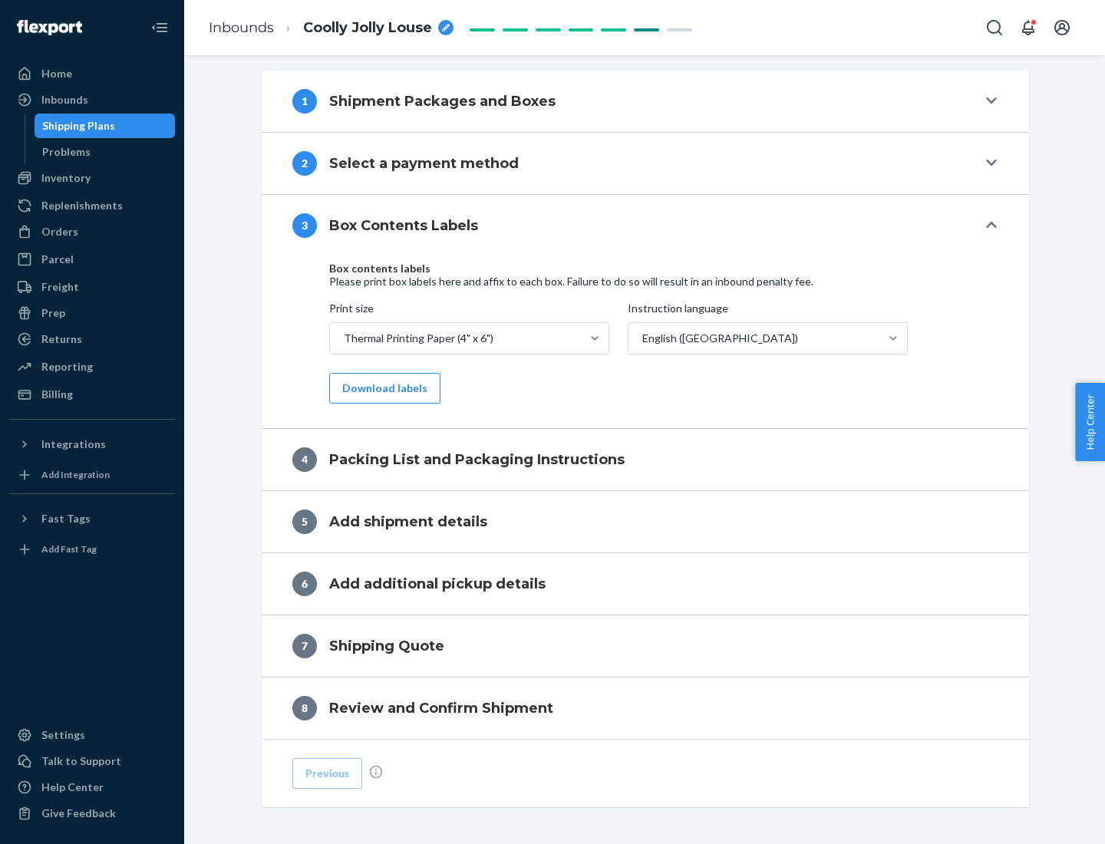
scroll to position [489, 0]
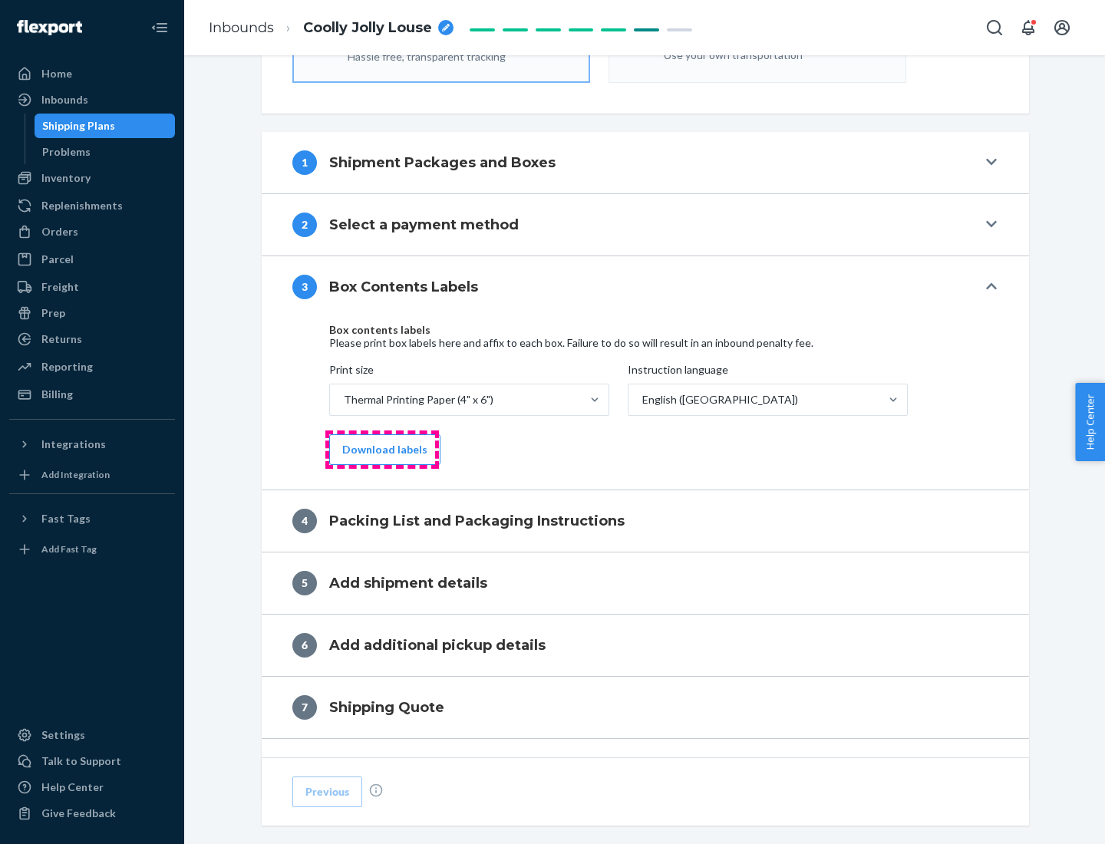
click at [382, 450] on button "Download labels" at bounding box center [384, 450] width 111 height 31
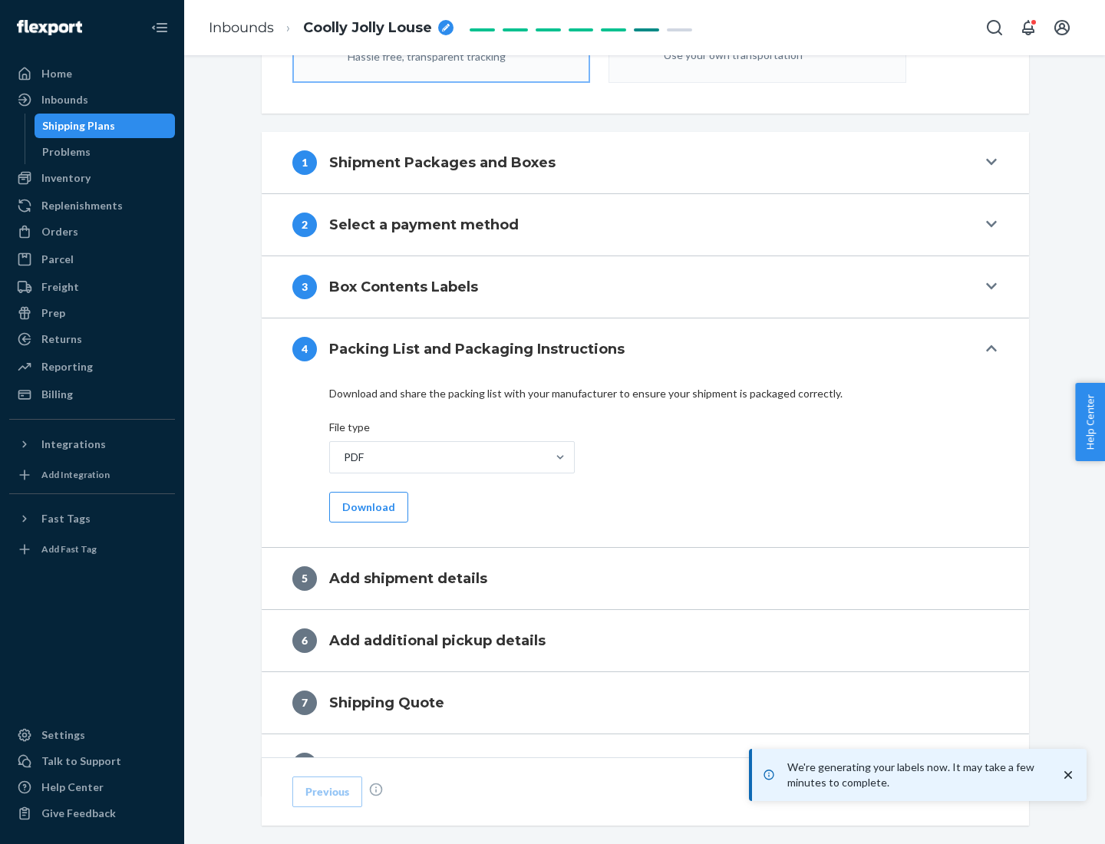
scroll to position [547, 0]
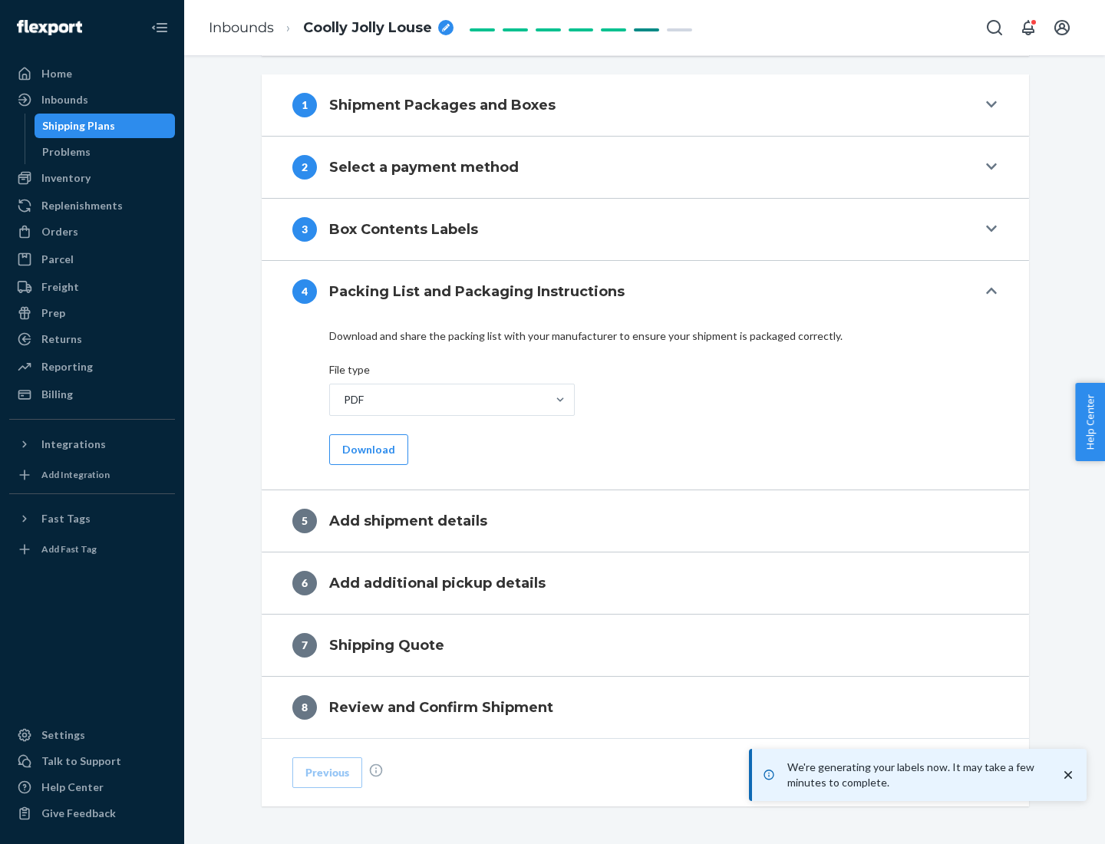
click at [367, 449] on button "Download" at bounding box center [368, 450] width 79 height 31
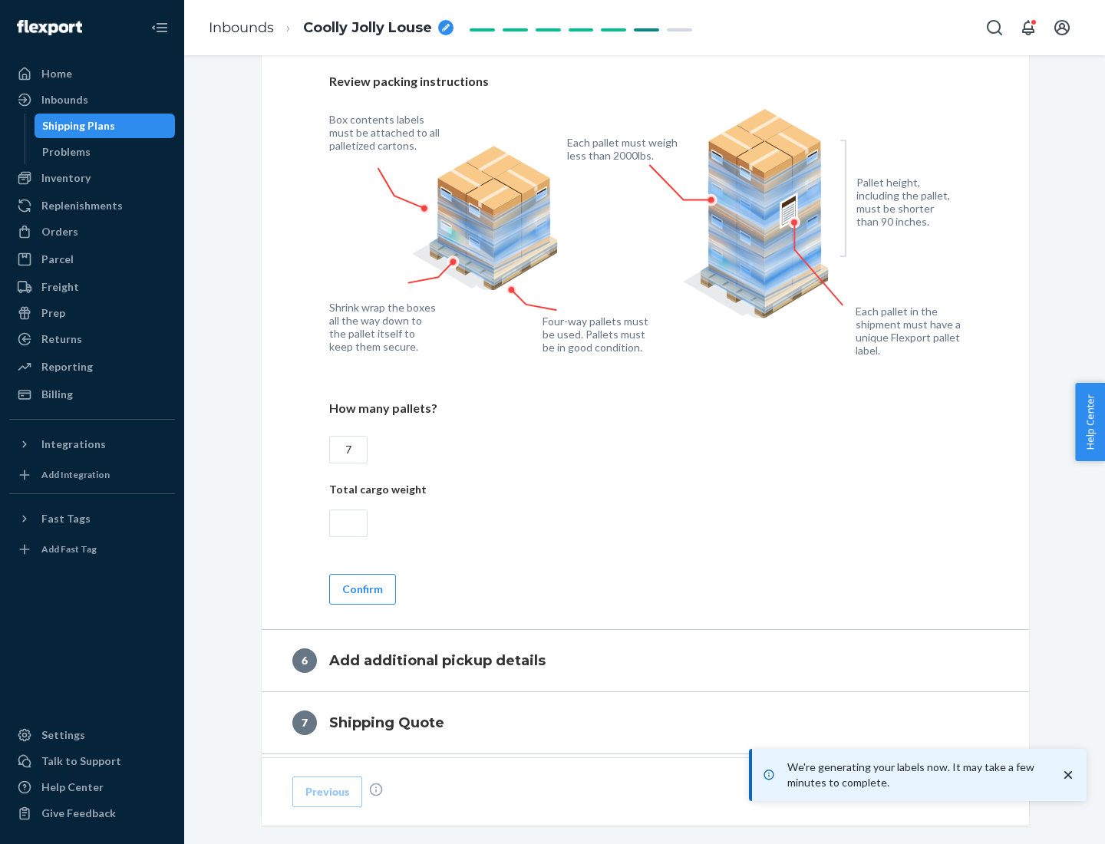
scroll to position [1059, 0]
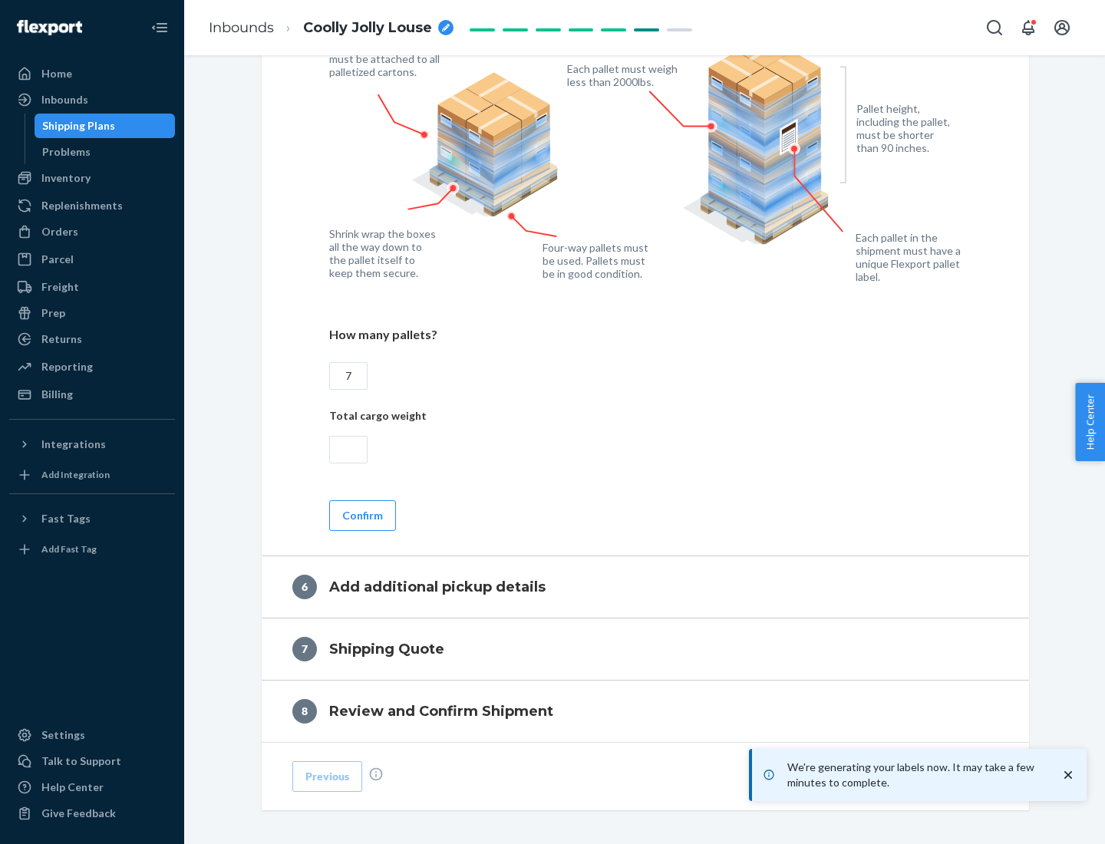
type input "7"
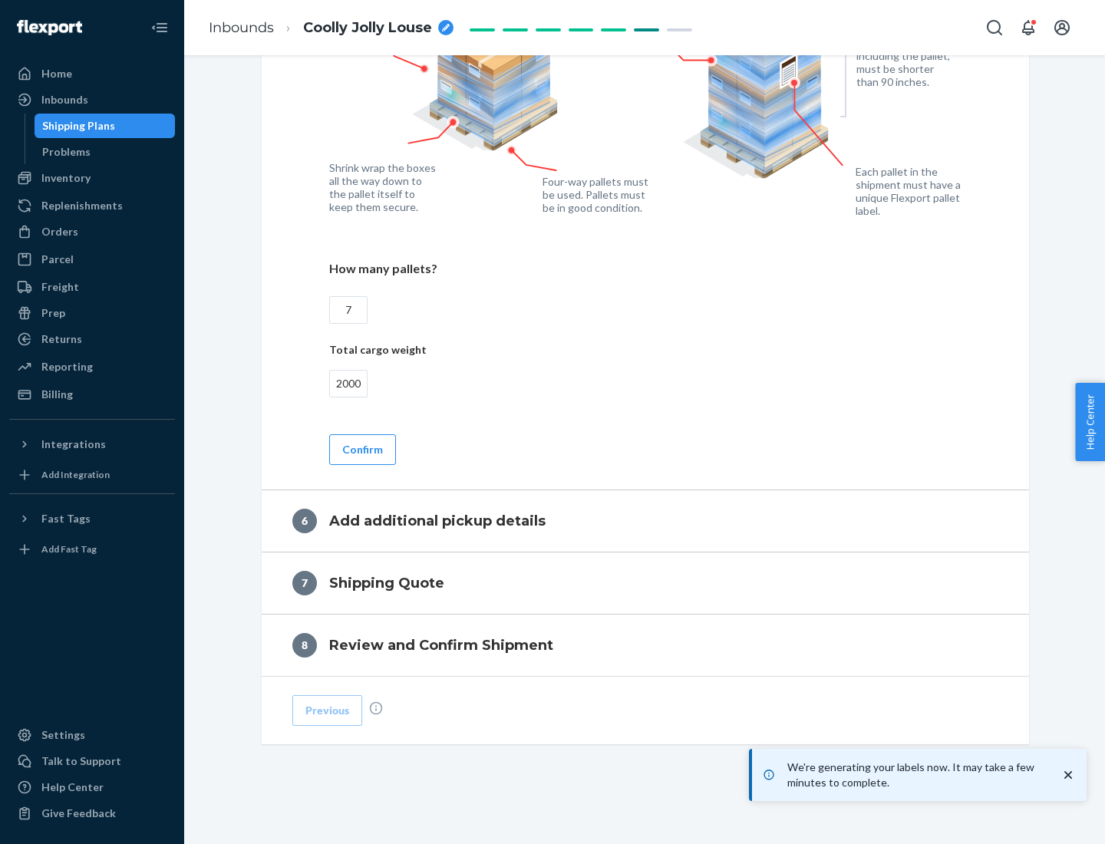
type input "2000"
click at [362, 449] on button "Confirm" at bounding box center [362, 450] width 67 height 31
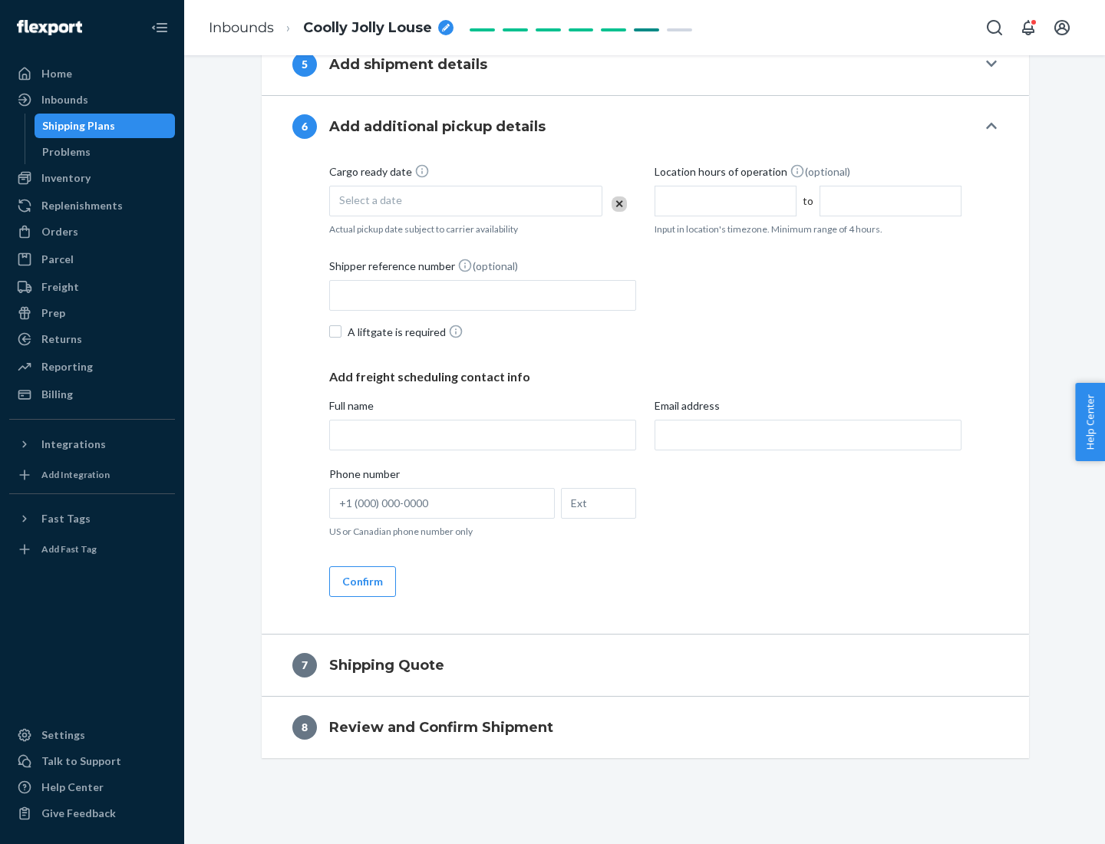
scroll to position [587, 0]
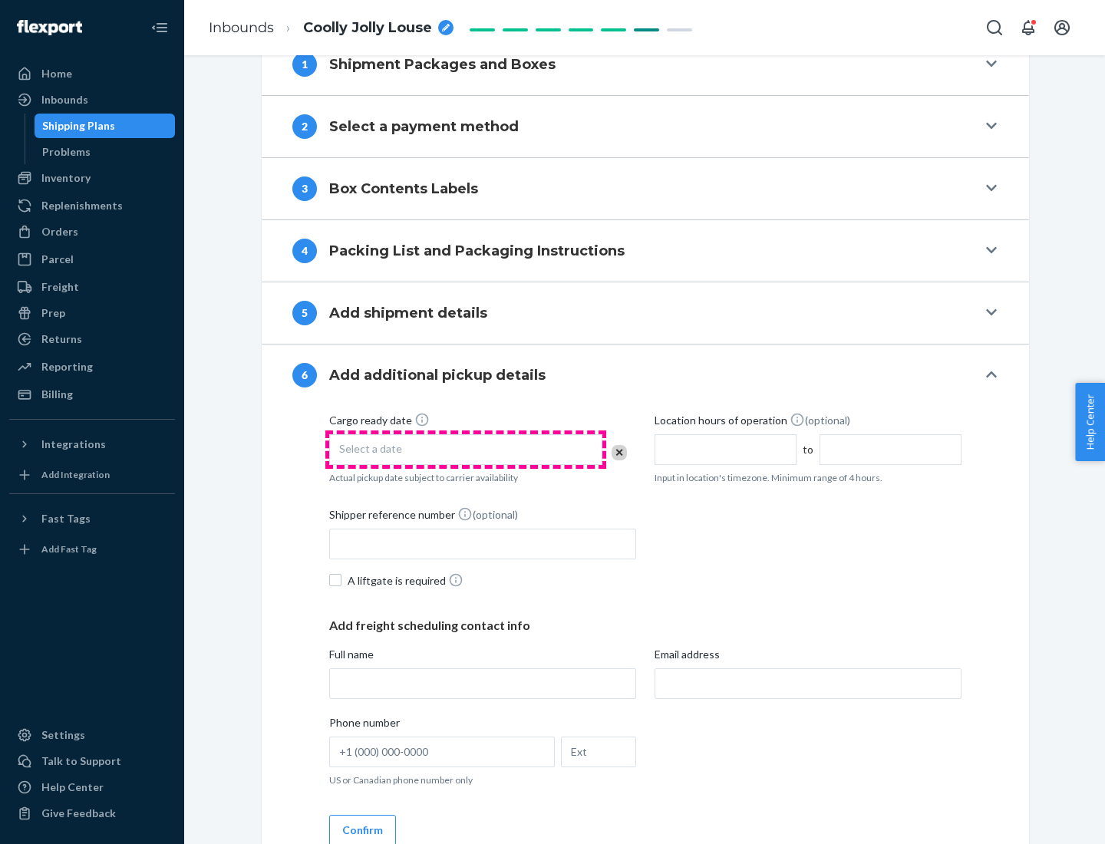
click at [466, 449] on div "Select a date" at bounding box center [465, 450] width 273 height 31
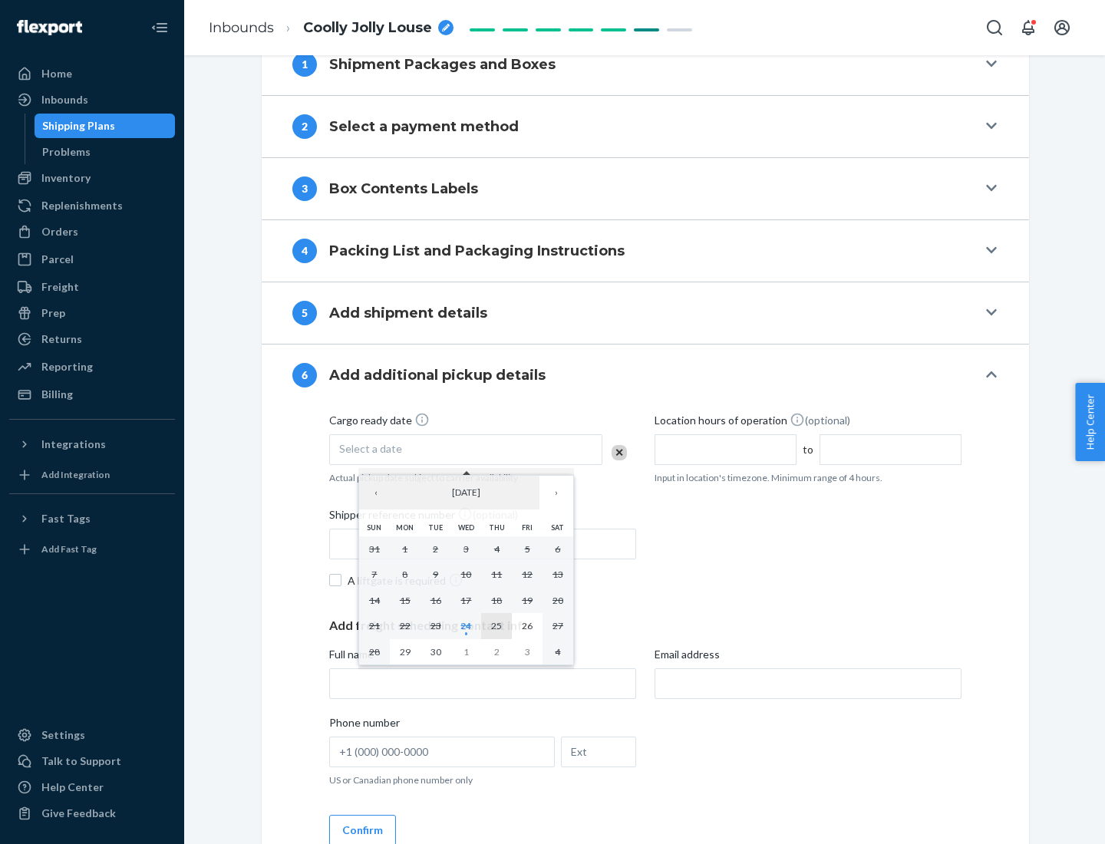
click at [497, 626] on abbr "25" at bounding box center [496, 626] width 11 height 12
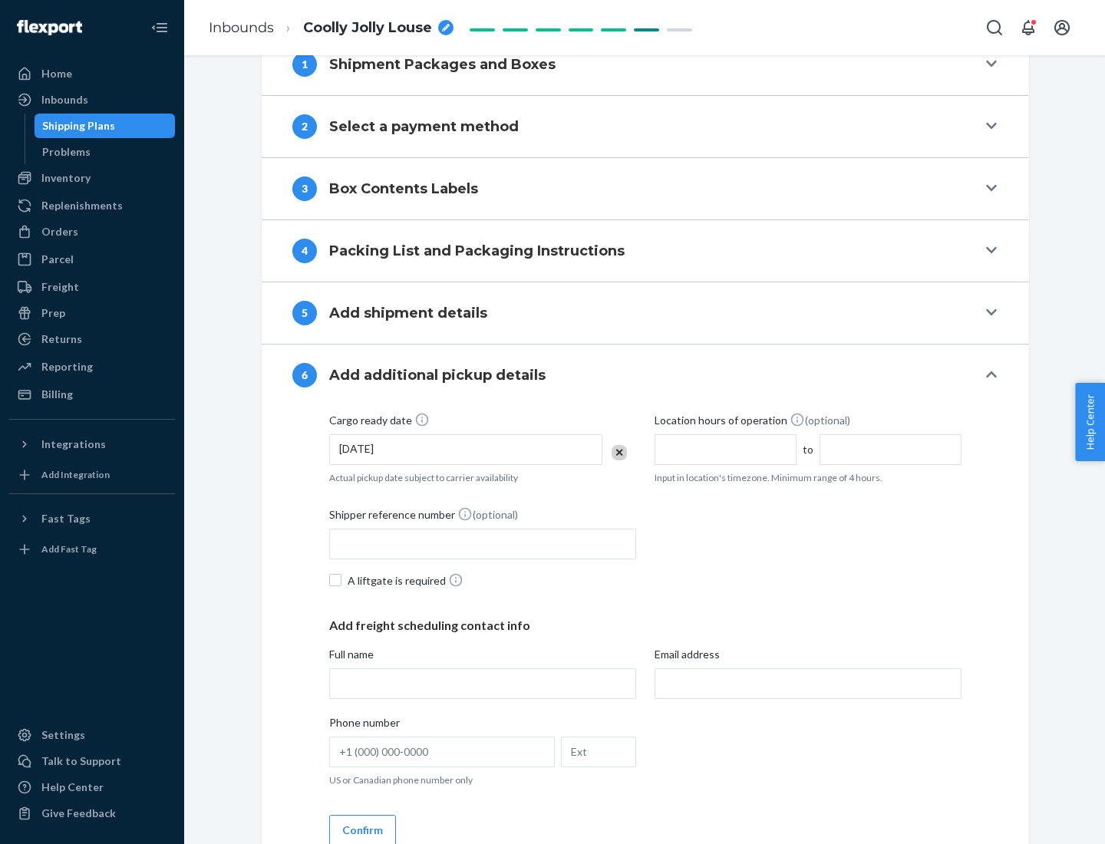
scroll to position [821, 0]
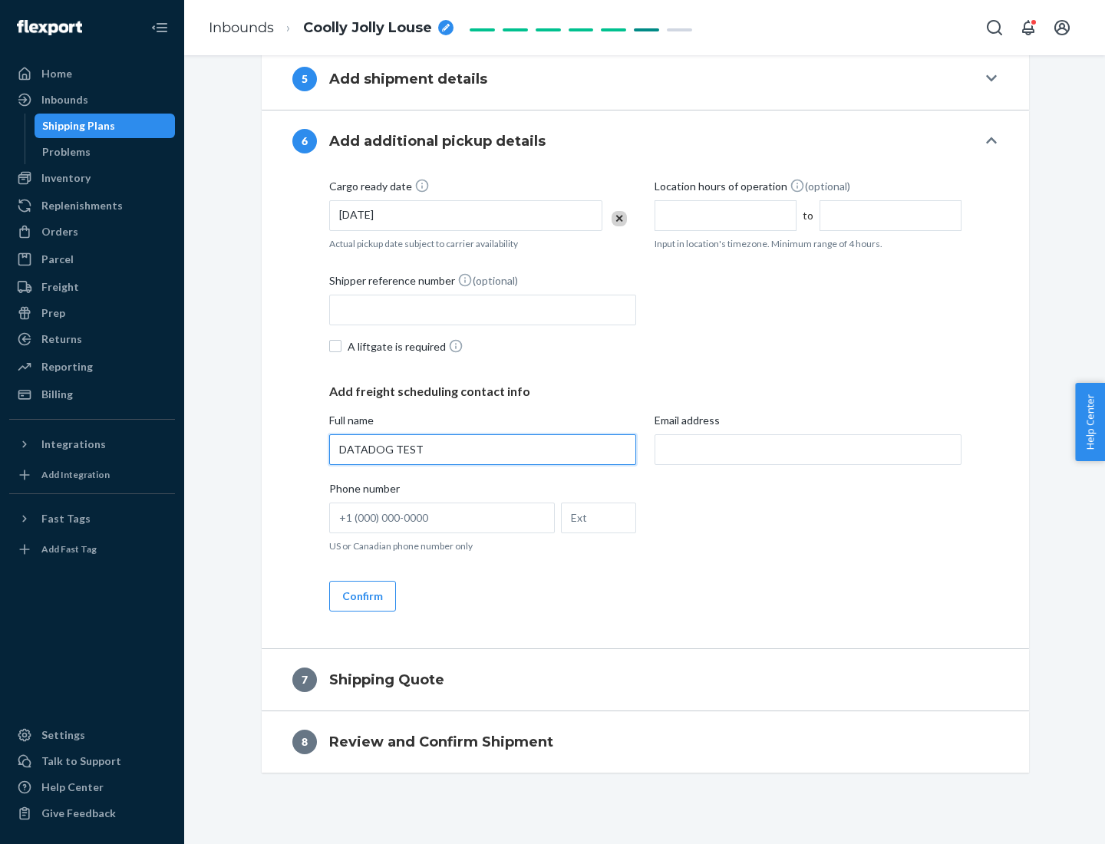
type input "DATADOG TEST"
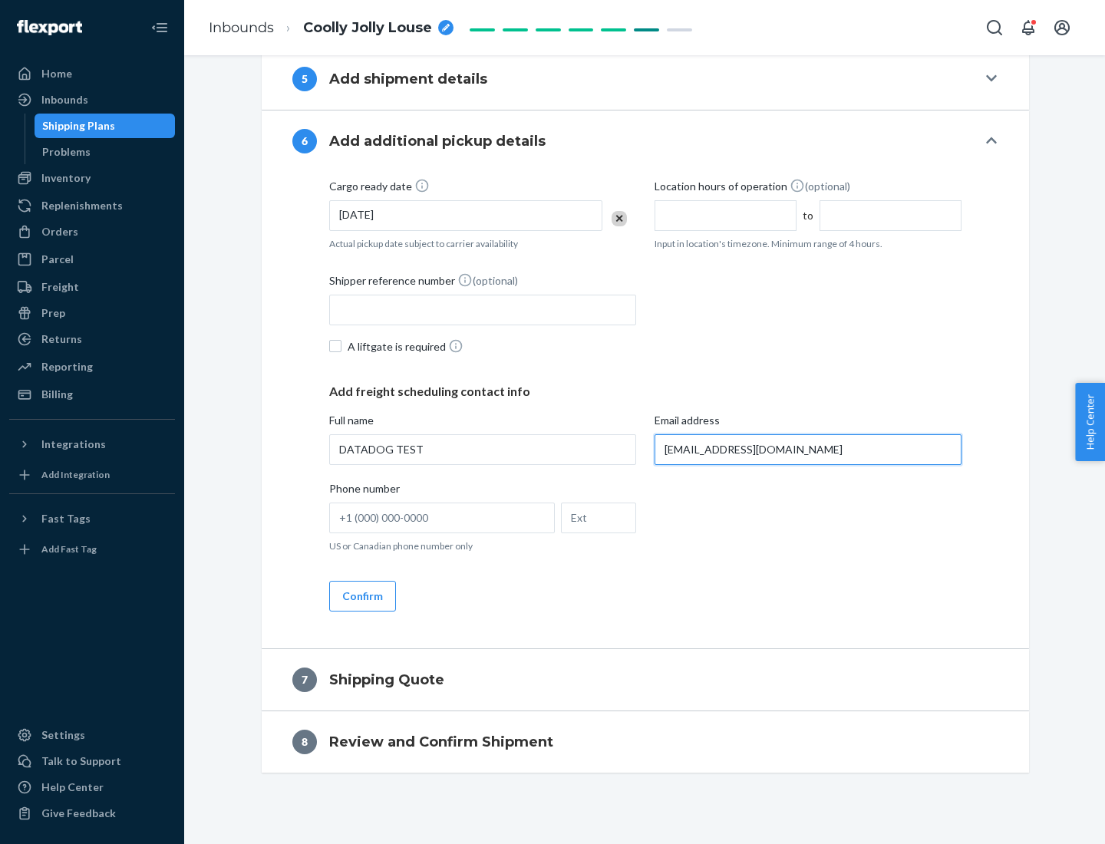
scroll to position [836, 0]
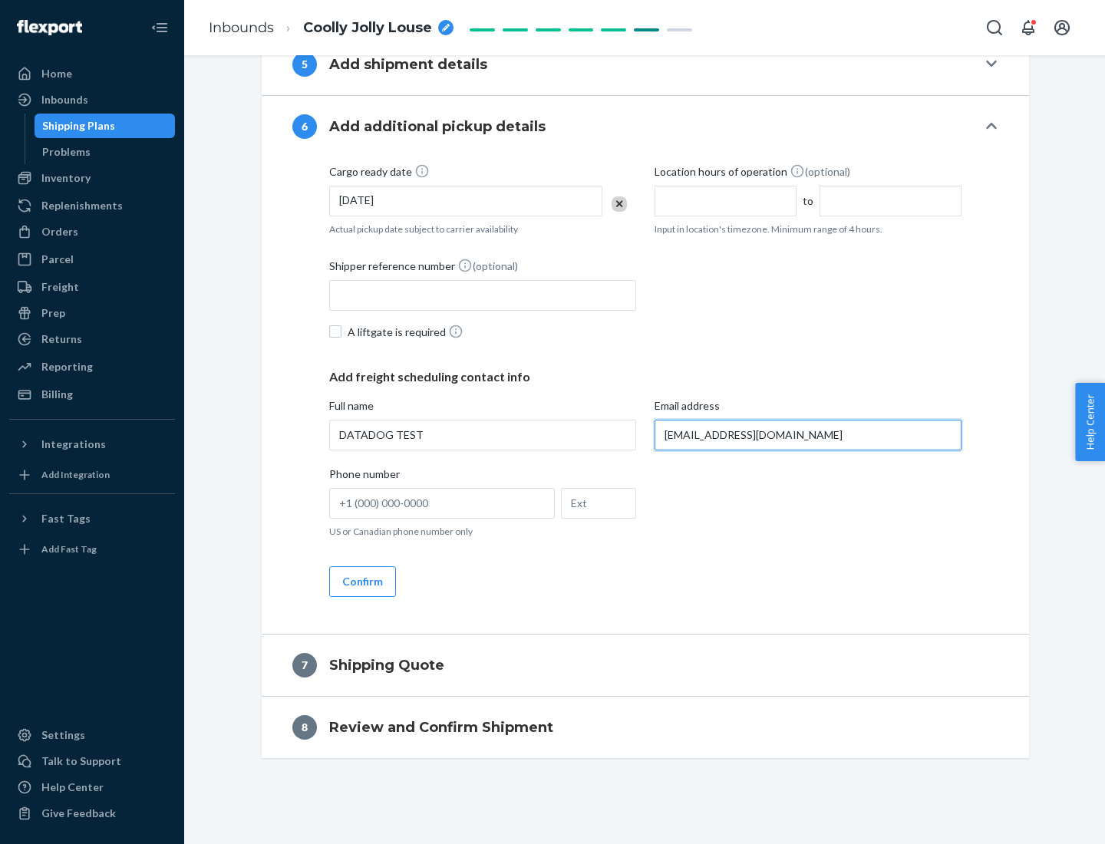
type input "[EMAIL_ADDRESS][DOMAIN_NAME]"
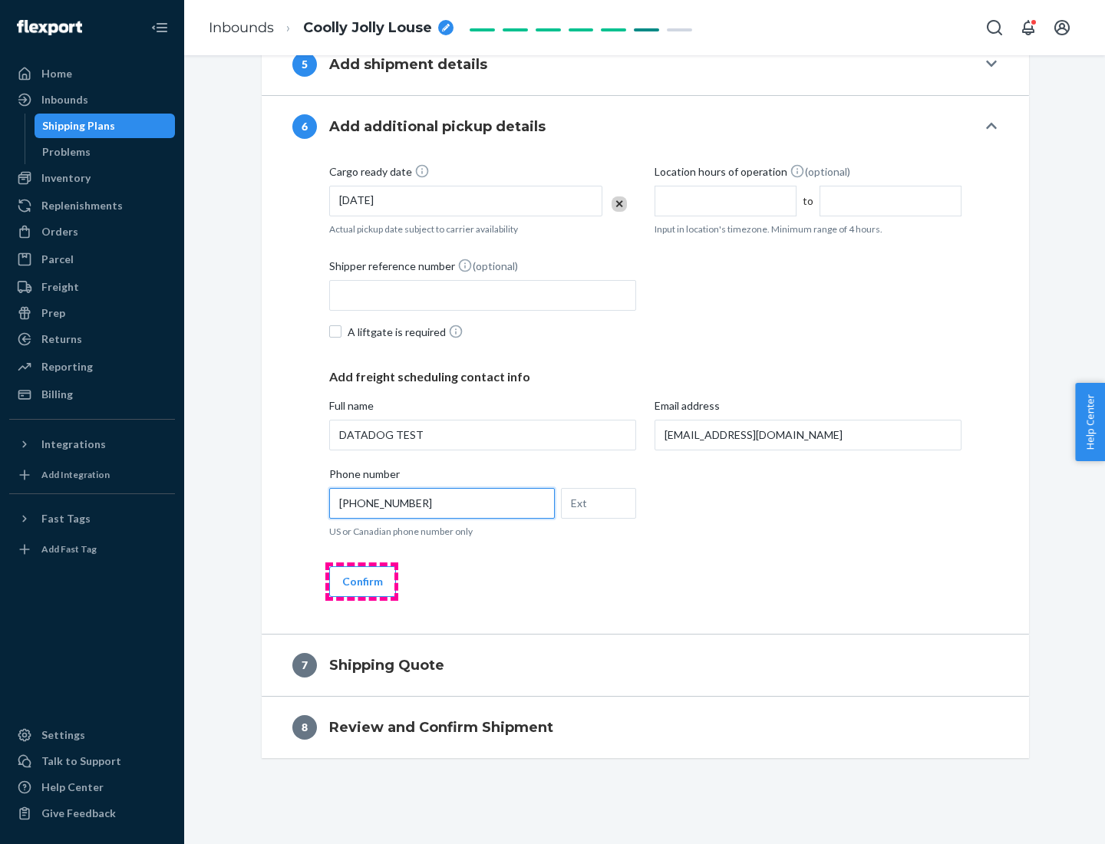
type input "[PHONE_NUMBER]"
click at [362, 581] on button "Confirm" at bounding box center [362, 582] width 67 height 31
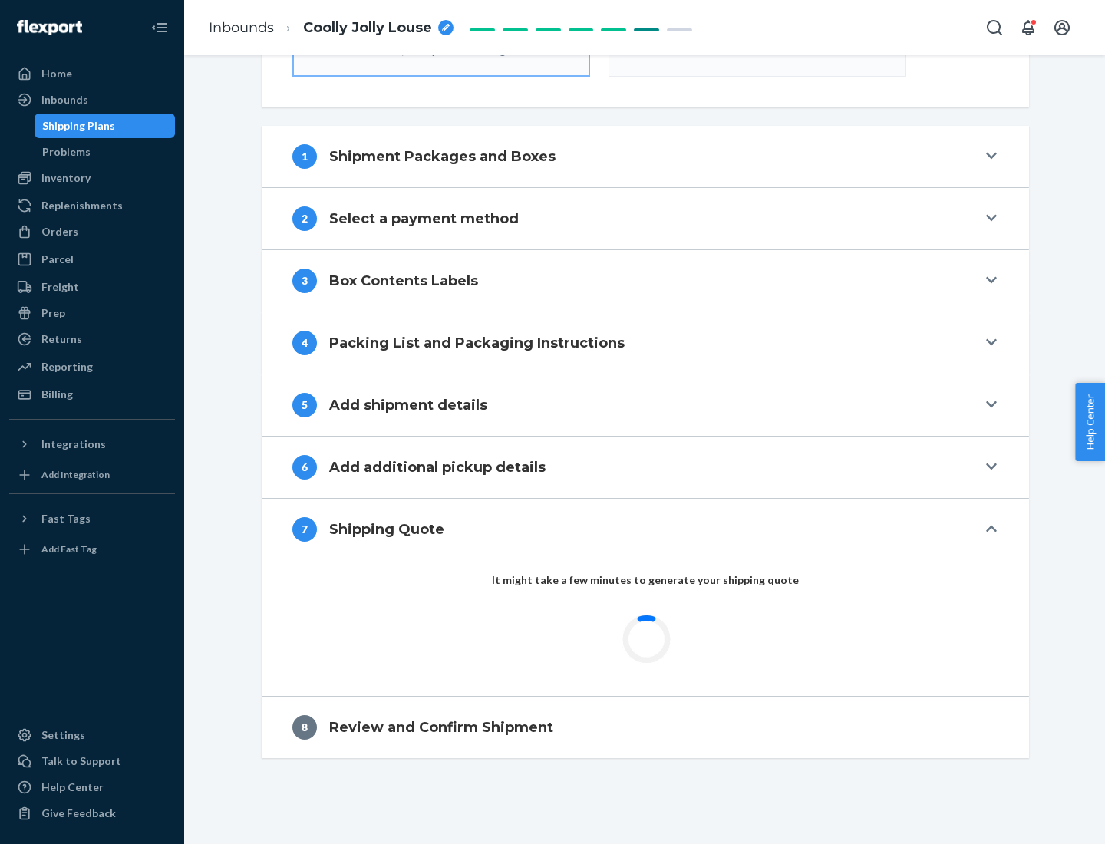
scroll to position [550, 0]
